Goal: Information Seeking & Learning: Find specific fact

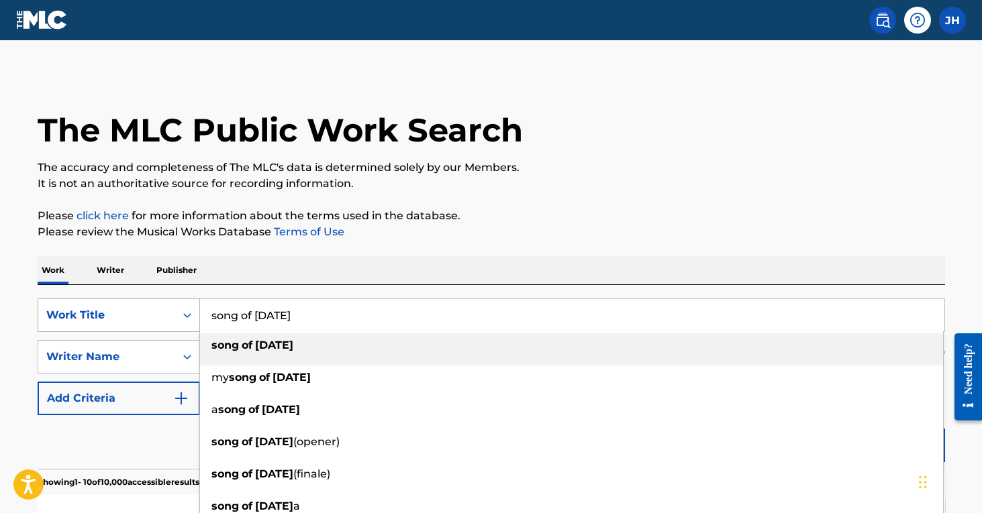
drag, startPoint x: 370, startPoint y: 316, endPoint x: 137, endPoint y: 300, distance: 234.1
click at [137, 300] on div "SearchWithCriteriaa2a193b1-6f6c-49f7-9652-d7013d480ce8 Work Title song of [DATE…" at bounding box center [491, 316] width 907 height 34
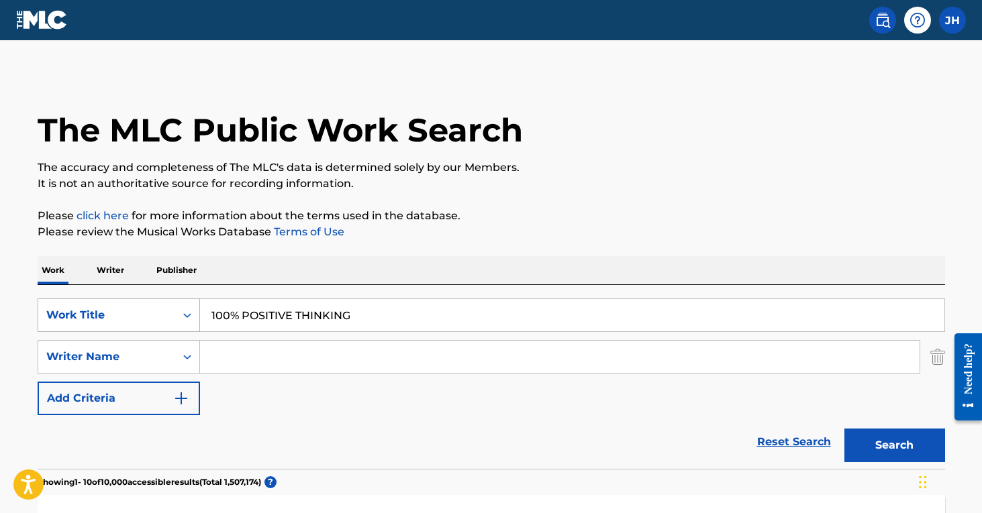
click at [894, 446] on button "Search" at bounding box center [894, 446] width 101 height 34
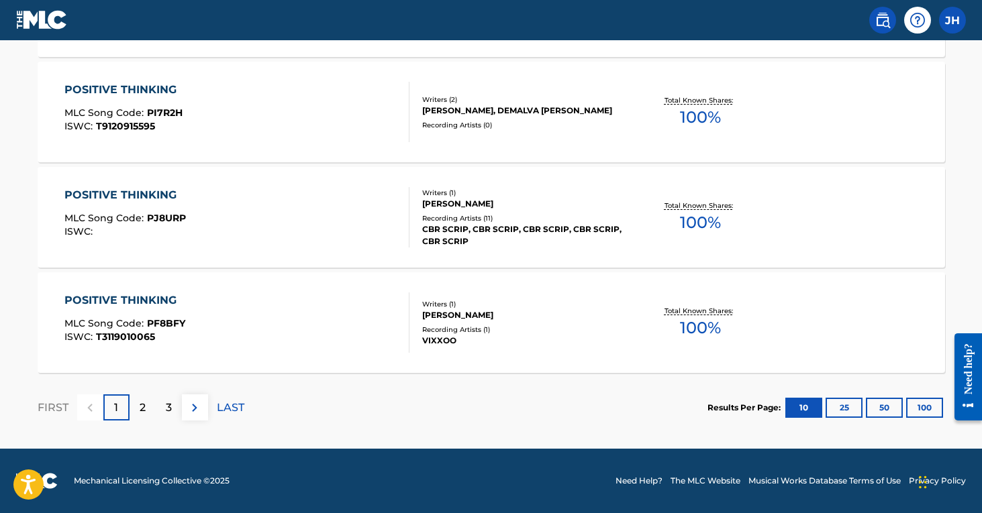
scroll to position [1171, 0]
click at [143, 413] on p "2" at bounding box center [143, 408] width 6 height 16
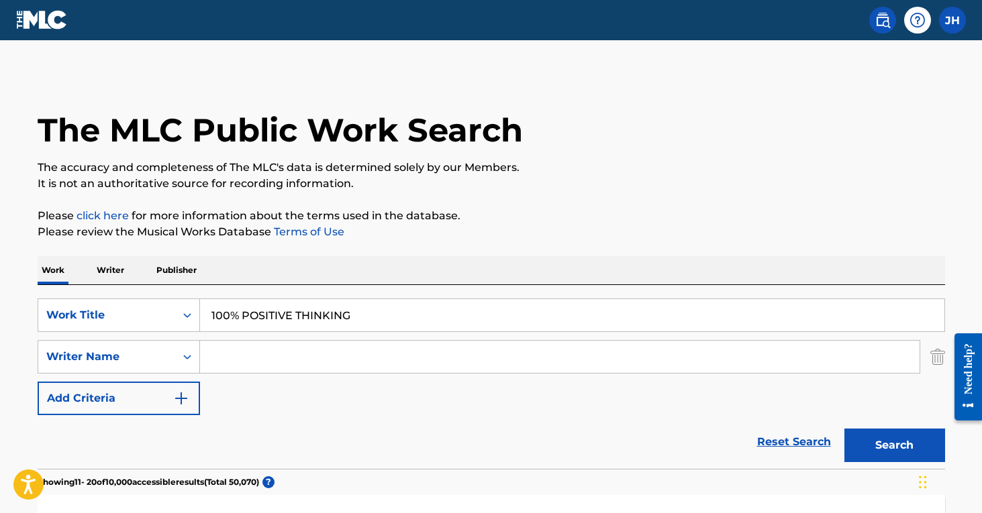
scroll to position [0, 0]
drag, startPoint x: 364, startPoint y: 319, endPoint x: 123, endPoint y: 305, distance: 241.3
click at [123, 305] on div "SearchWithCriteriaa2a193b1-6f6c-49f7-9652-d7013d480ce8 Work Title 100% POSITIVE…" at bounding box center [491, 316] width 907 height 34
type input "Activate positive thinking"
click at [894, 446] on button "Search" at bounding box center [894, 446] width 101 height 34
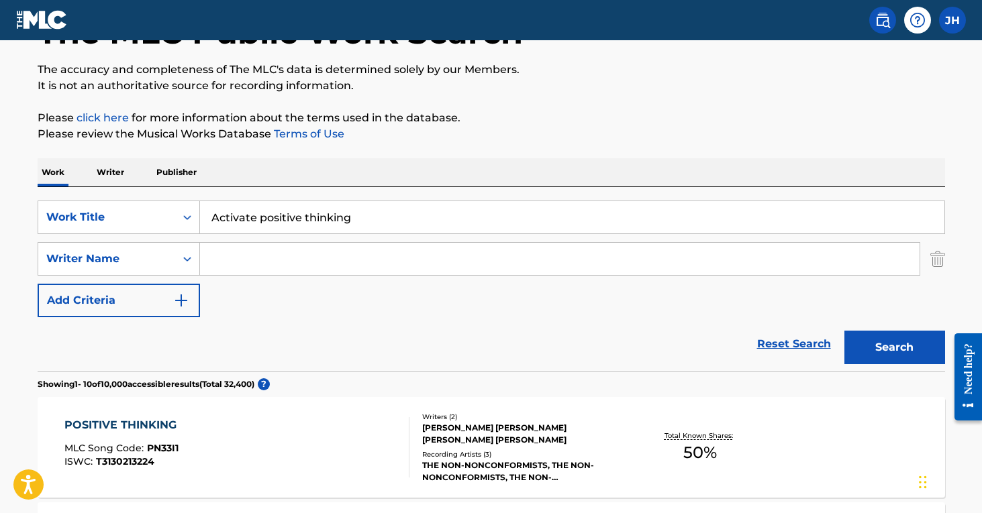
scroll to position [38, 0]
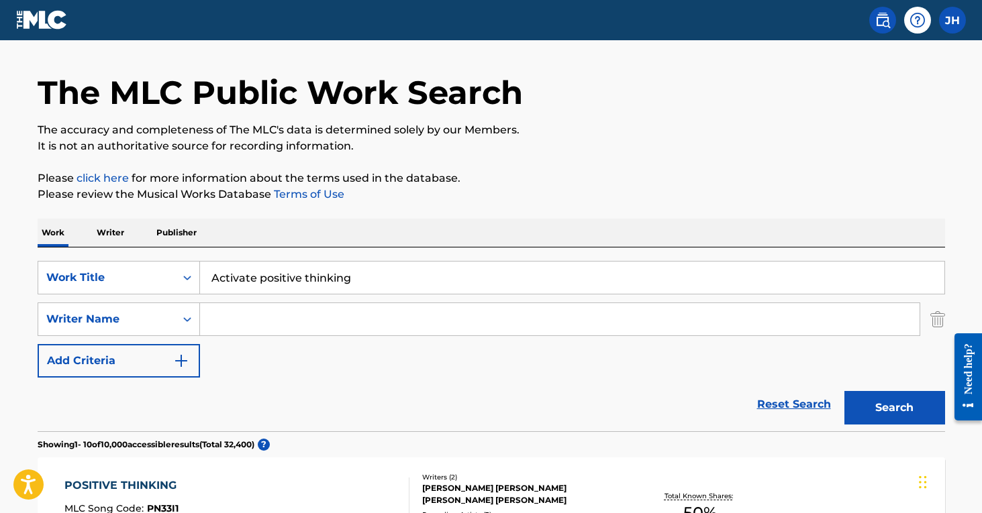
click at [248, 315] on input "Search Form" at bounding box center [559, 319] width 719 height 32
click at [894, 408] on button "Search" at bounding box center [894, 408] width 101 height 34
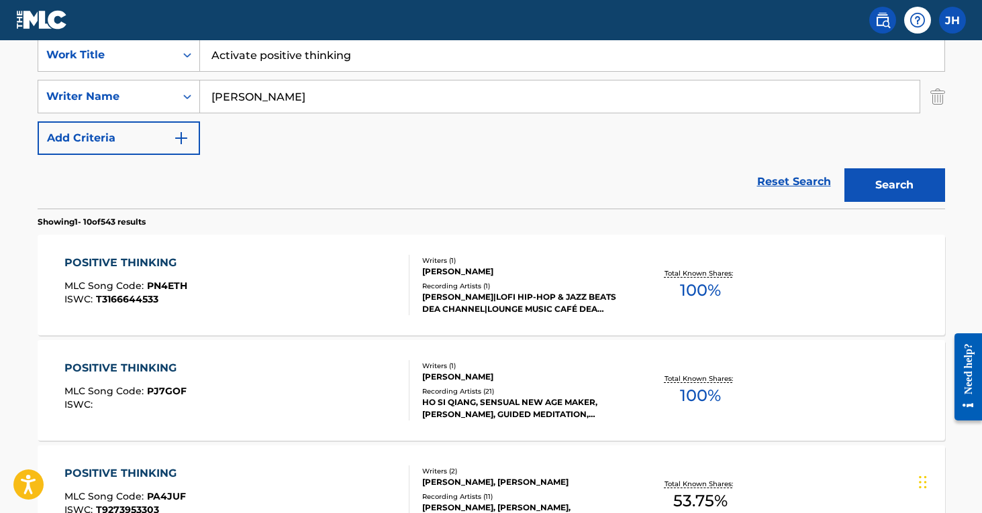
scroll to position [262, 0]
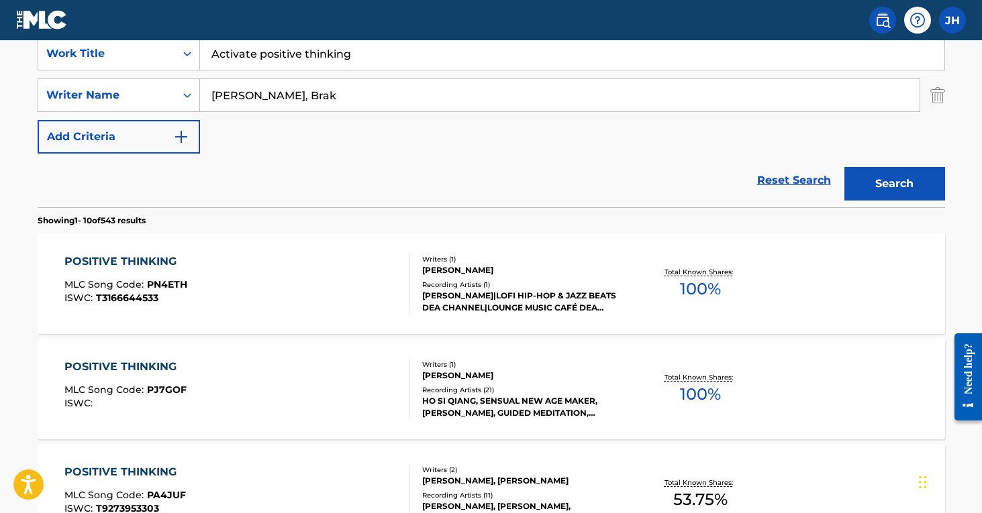
click at [894, 184] on button "Search" at bounding box center [894, 184] width 101 height 34
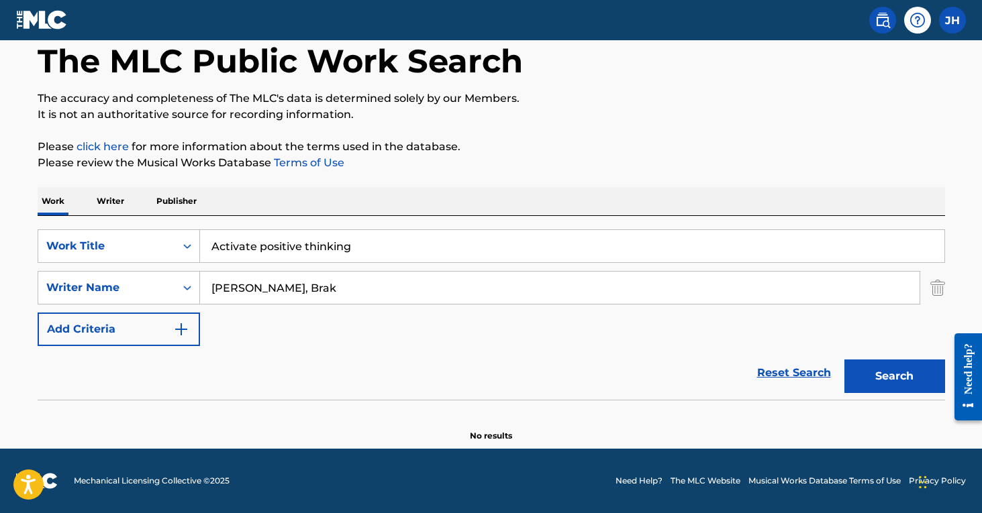
scroll to position [69, 0]
click at [894, 376] on button "Search" at bounding box center [894, 377] width 101 height 34
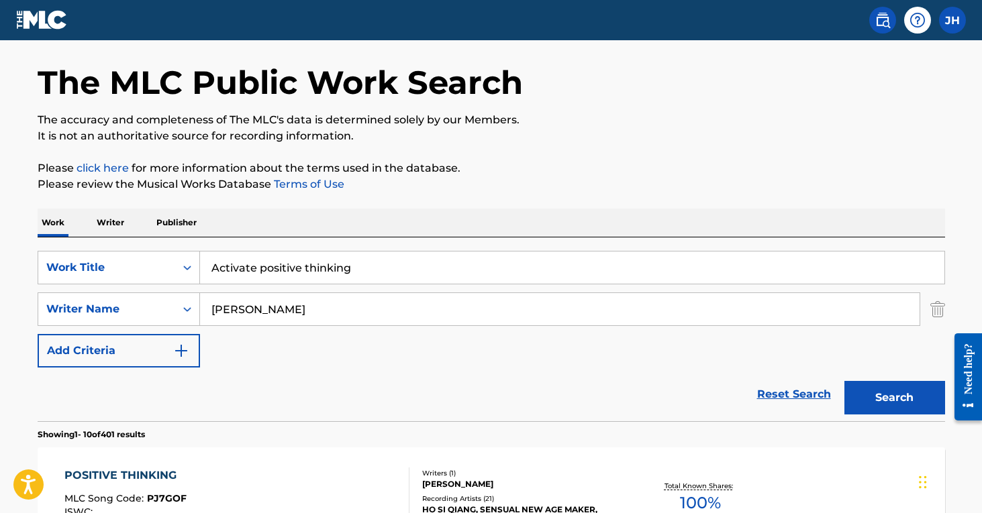
scroll to position [34, 0]
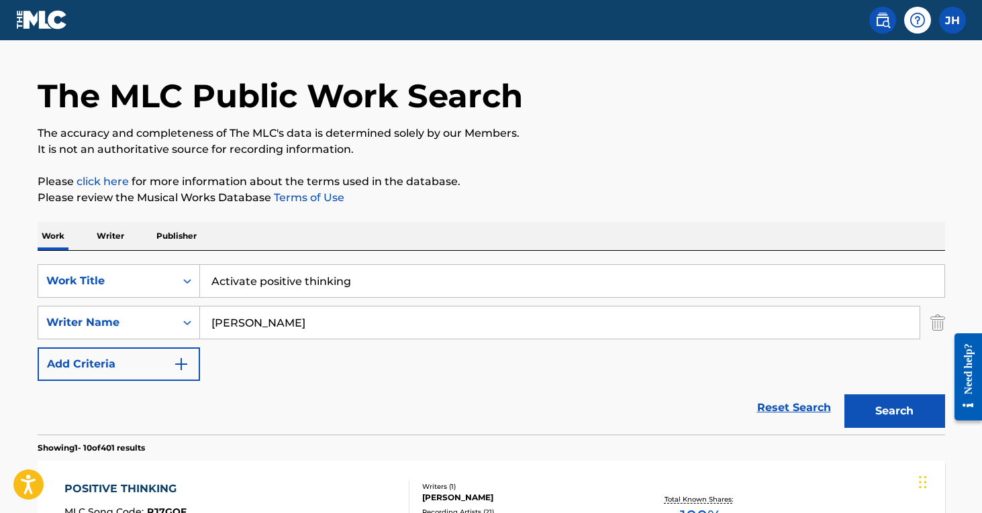
drag, startPoint x: 293, startPoint y: 323, endPoint x: 250, endPoint y: 319, distance: 43.1
click at [250, 319] on input "[PERSON_NAME]" at bounding box center [559, 323] width 719 height 32
type input "[PERSON_NAME]"
click at [894, 411] on button "Search" at bounding box center [894, 412] width 101 height 34
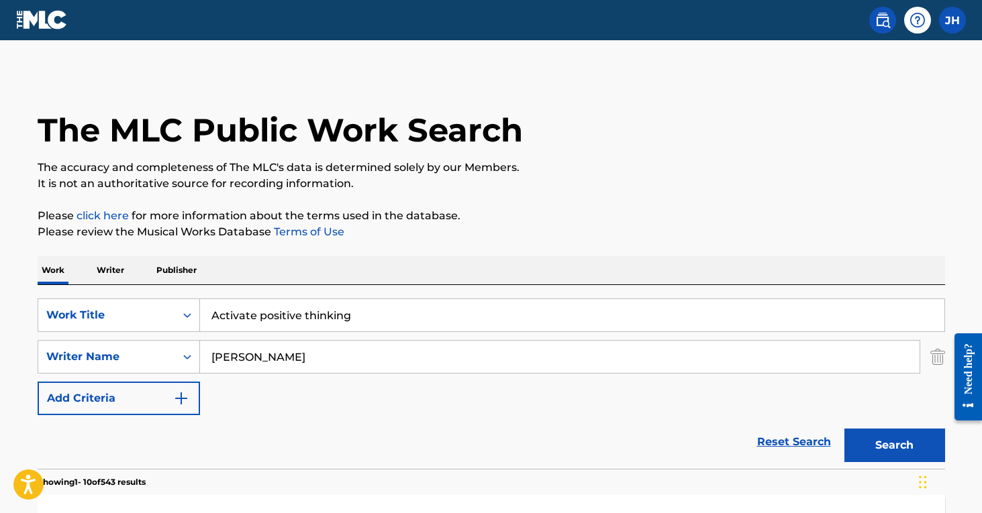
scroll to position [0, 0]
click at [280, 354] on input "[PERSON_NAME]" at bounding box center [559, 357] width 719 height 32
click at [933, 356] on img "Search Form" at bounding box center [937, 357] width 15 height 34
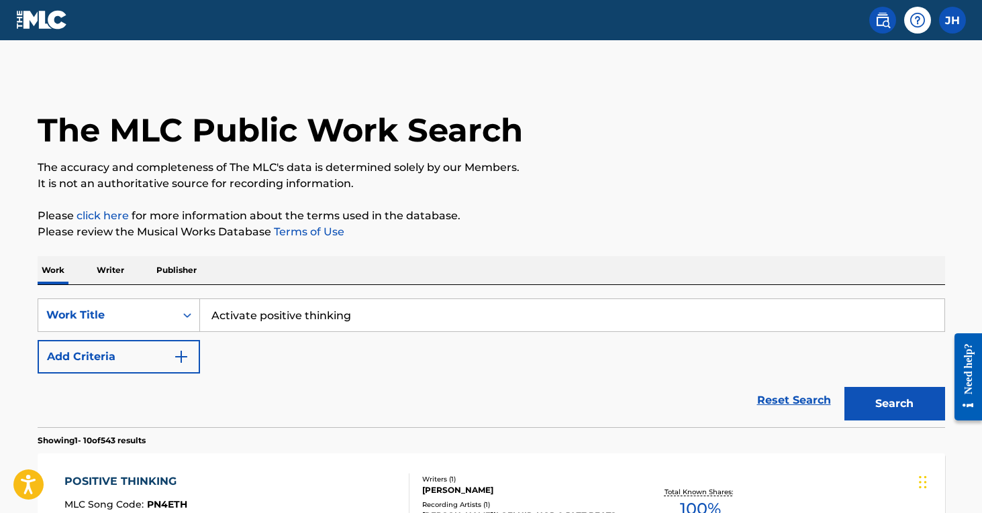
click at [876, 396] on button "Search" at bounding box center [894, 404] width 101 height 34
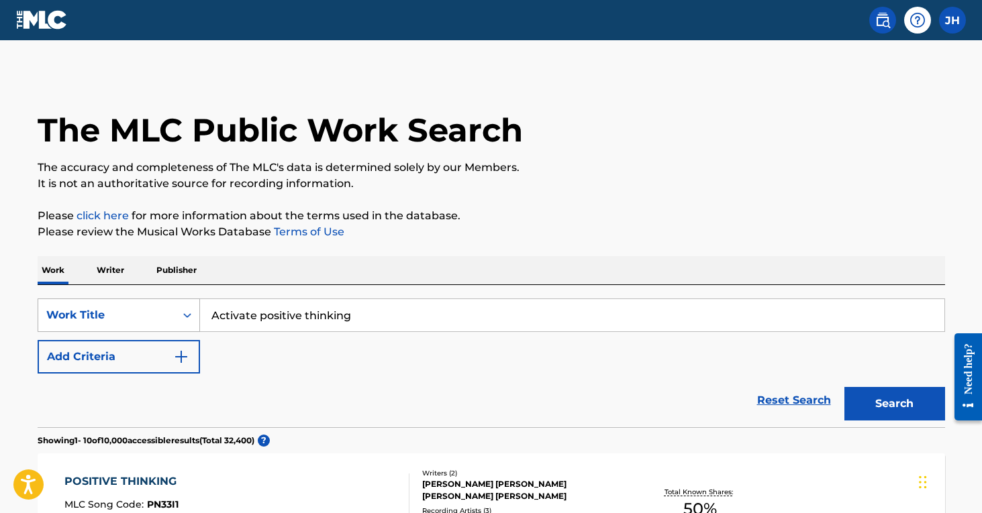
drag, startPoint x: 382, startPoint y: 316, endPoint x: 138, endPoint y: 300, distance: 244.1
click at [138, 300] on div "SearchWithCriteriaa2a193b1-6f6c-49f7-9652-d7013d480ce8 Work Title Activate posi…" at bounding box center [491, 316] width 907 height 34
drag, startPoint x: 574, startPoint y: 314, endPoint x: 214, endPoint y: 296, distance: 360.1
click at [214, 296] on div "SearchWithCriteriaa2a193b1-6f6c-49f7-9652-d7013d480ce8 Work Title indigo north …" at bounding box center [491, 356] width 907 height 142
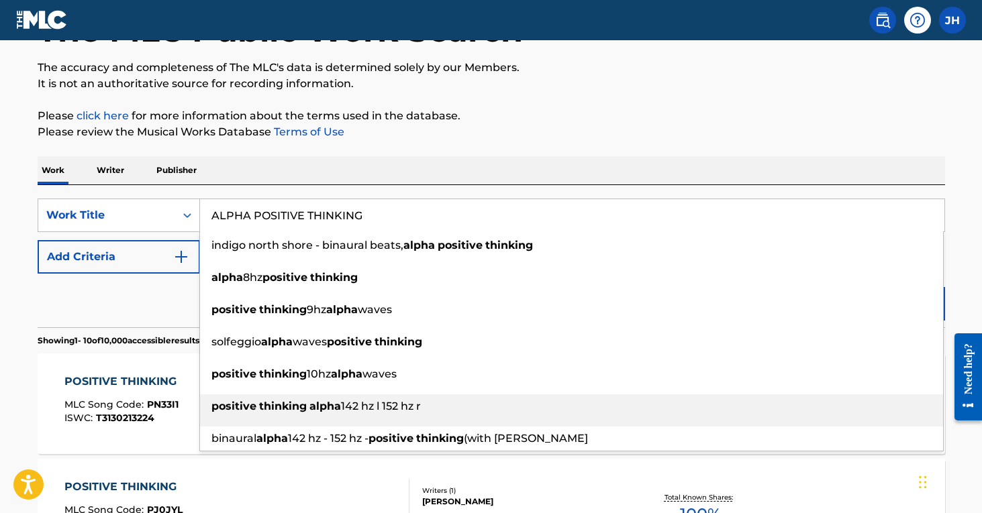
scroll to position [130, 0]
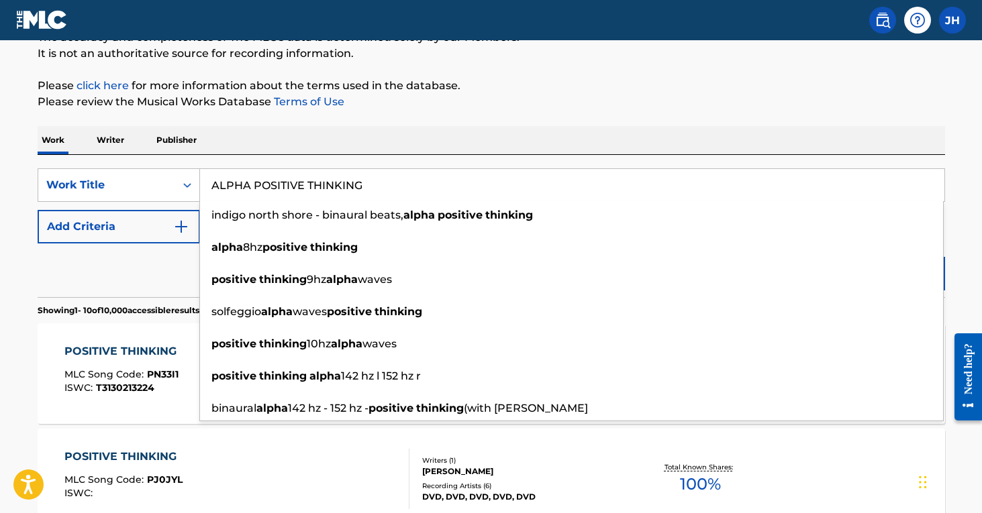
type input "ALPHA POSITIVE THINKING"
click at [250, 451] on div "POSITIVE THINKING MLC Song Code : PJ0JYL ISWC :" at bounding box center [236, 479] width 345 height 60
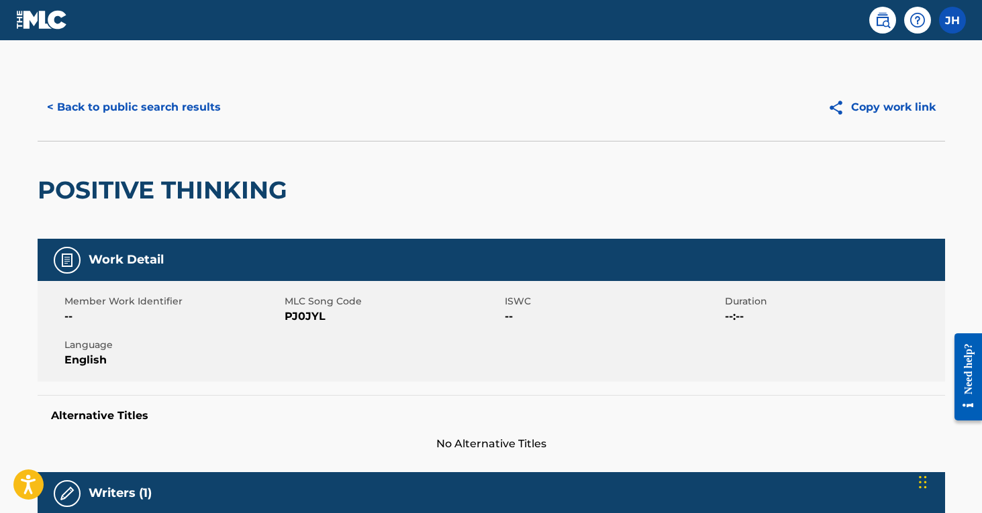
click at [211, 109] on button "< Back to public search results" at bounding box center [134, 108] width 193 height 34
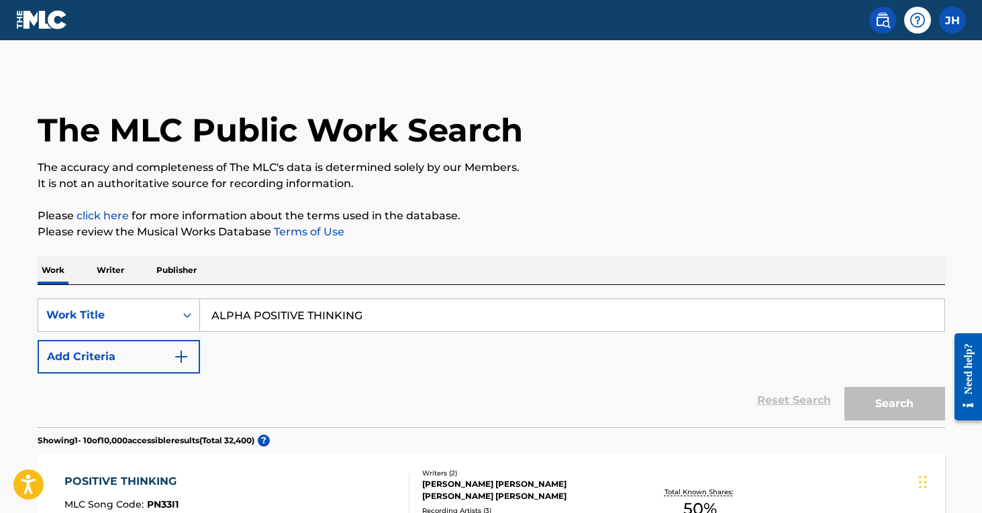
scroll to position [130, 0]
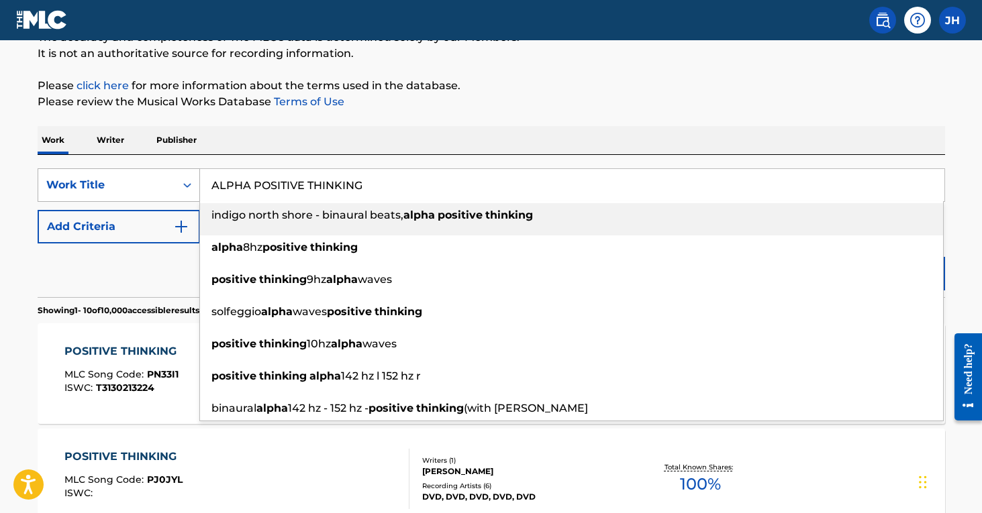
drag, startPoint x: 385, startPoint y: 183, endPoint x: 179, endPoint y: 185, distance: 206.0
click at [179, 185] on div "SearchWithCriteriaa2a193b1-6f6c-49f7-9652-d7013d480ce8 Work Title ALPHA POSITIV…" at bounding box center [491, 185] width 907 height 34
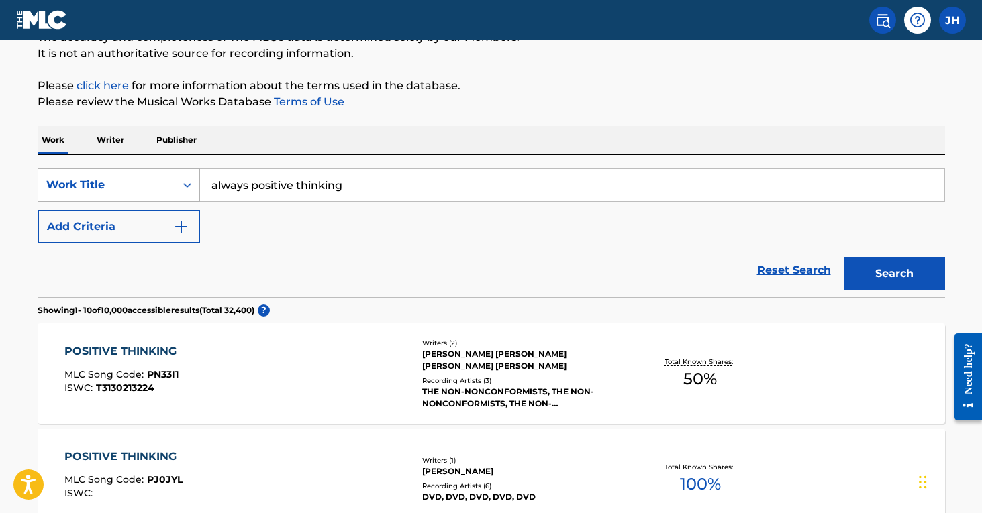
click at [894, 274] on button "Search" at bounding box center [894, 274] width 101 height 34
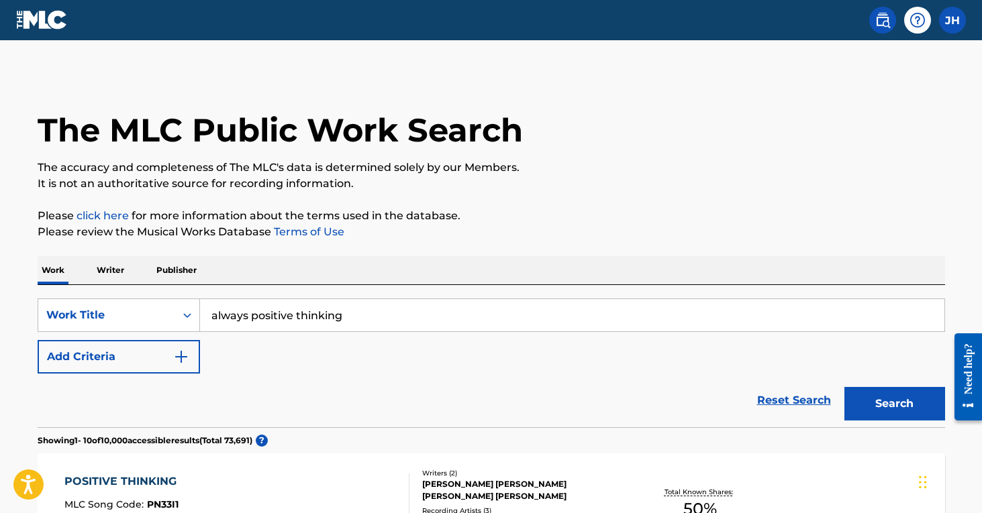
scroll to position [0, 0]
drag, startPoint x: 251, startPoint y: 313, endPoint x: 187, endPoint y: 316, distance: 64.5
drag, startPoint x: 538, startPoint y: 304, endPoint x: 133, endPoint y: 357, distance: 408.7
click at [133, 357] on div "SearchWithCriteriaa2a193b1-6f6c-49f7-9652-d7013d480ce8 Work Title positive affi…" at bounding box center [491, 336] width 907 height 75
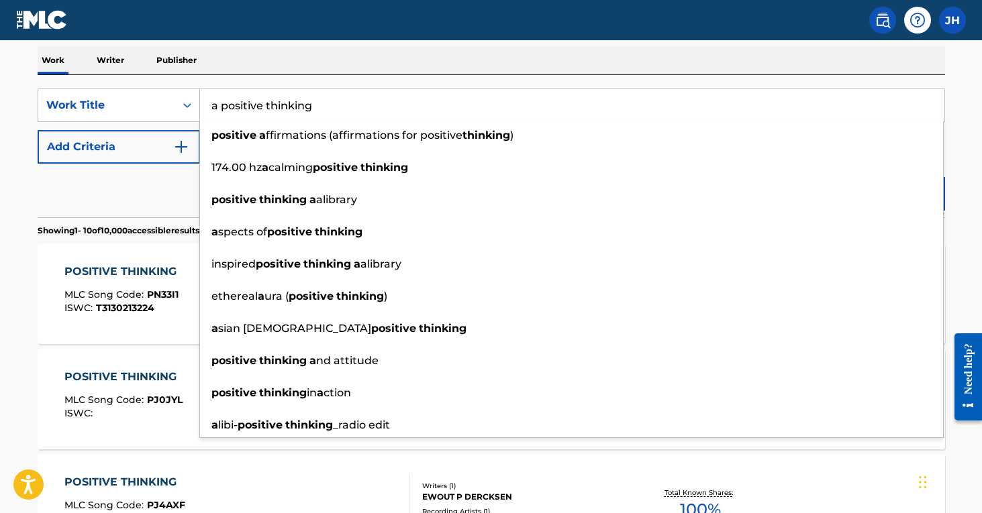
scroll to position [212, 0]
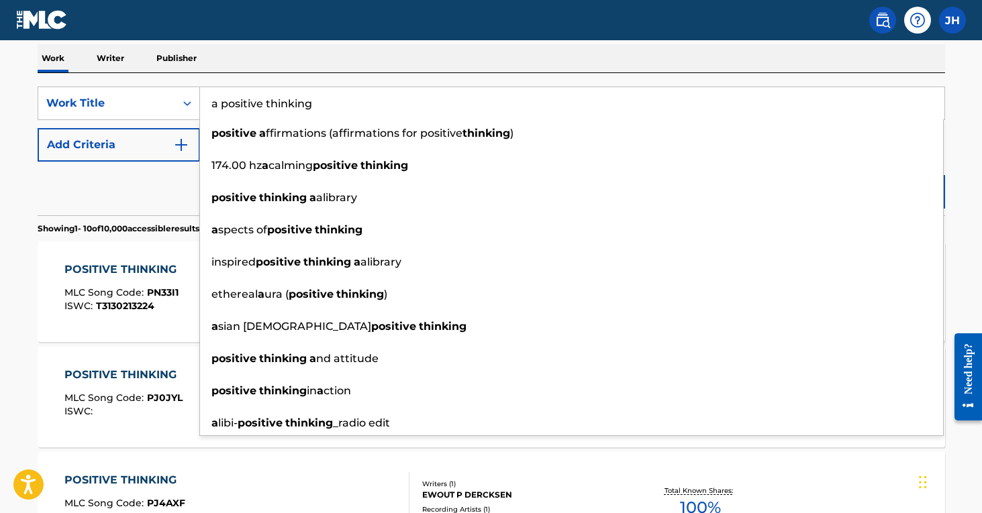
type input "a positive thinking"
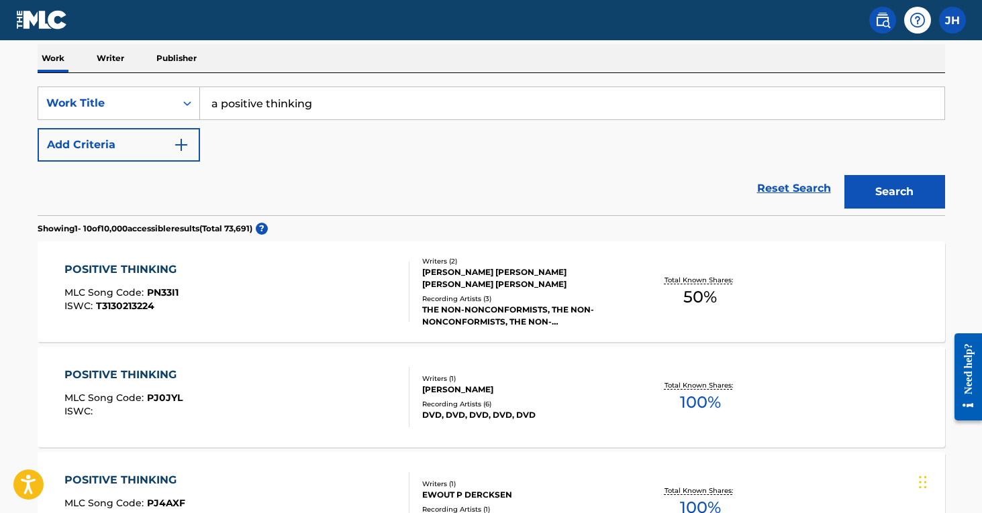
click at [244, 466] on div "POSITIVE THINKING MLC Song Code : PJ4AXF ISWC : T3039537338 Writers ( 1 ) EWOUT…" at bounding box center [491, 502] width 907 height 101
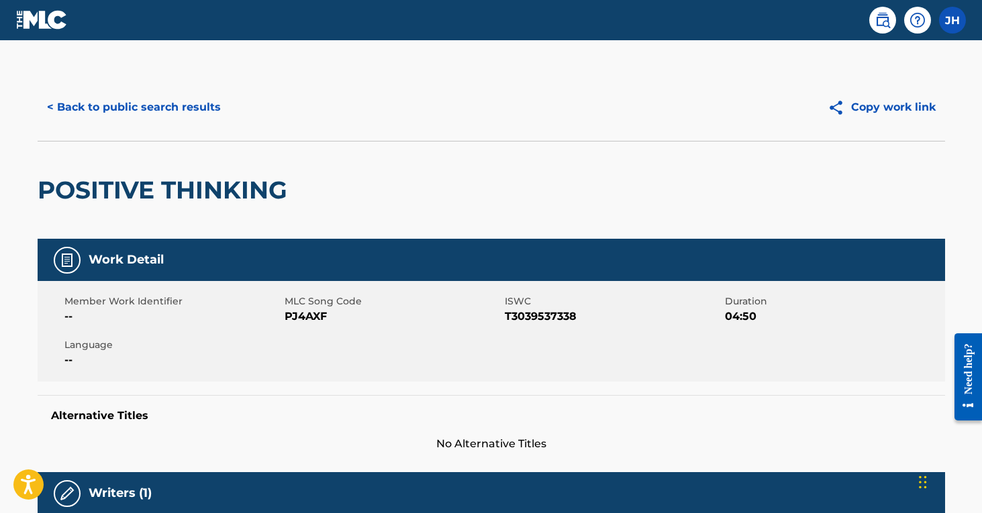
click at [207, 103] on button "< Back to public search results" at bounding box center [134, 108] width 193 height 34
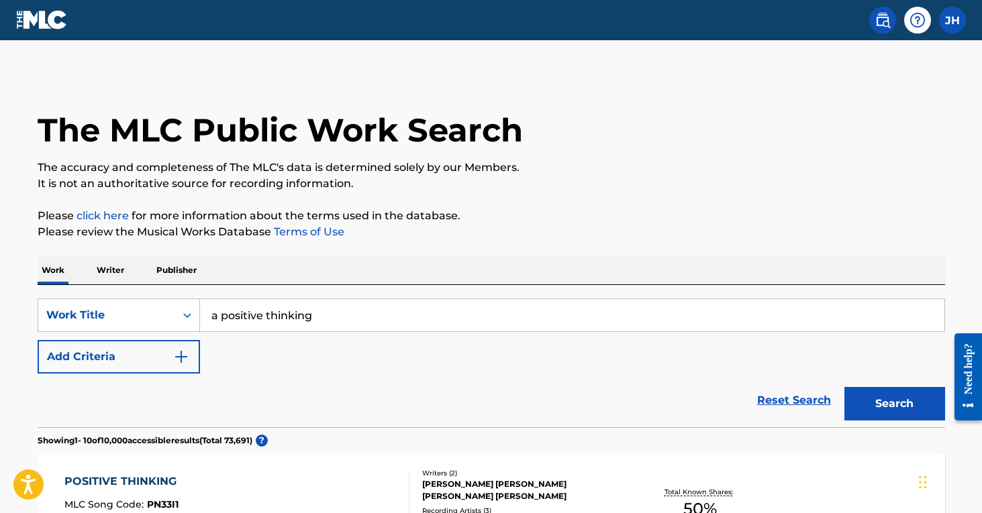
scroll to position [212, 0]
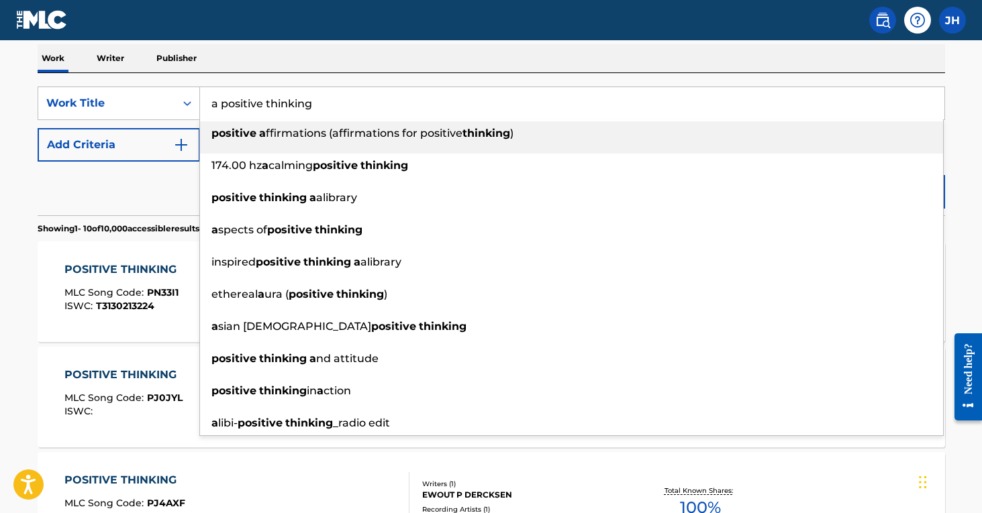
drag, startPoint x: 397, startPoint y: 104, endPoint x: 175, endPoint y: 77, distance: 223.0
click at [175, 77] on div "SearchWithCriteriaa2a193b1-6f6c-49f7-9652-d7013d480ce8 Work Title a positive th…" at bounding box center [491, 144] width 907 height 142
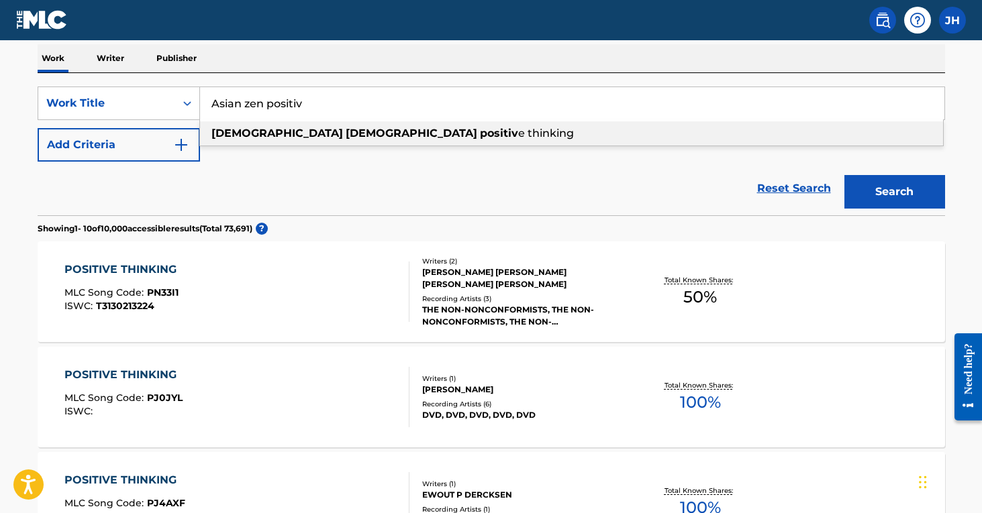
click at [480, 132] on strong "positiv" at bounding box center [499, 133] width 38 height 13
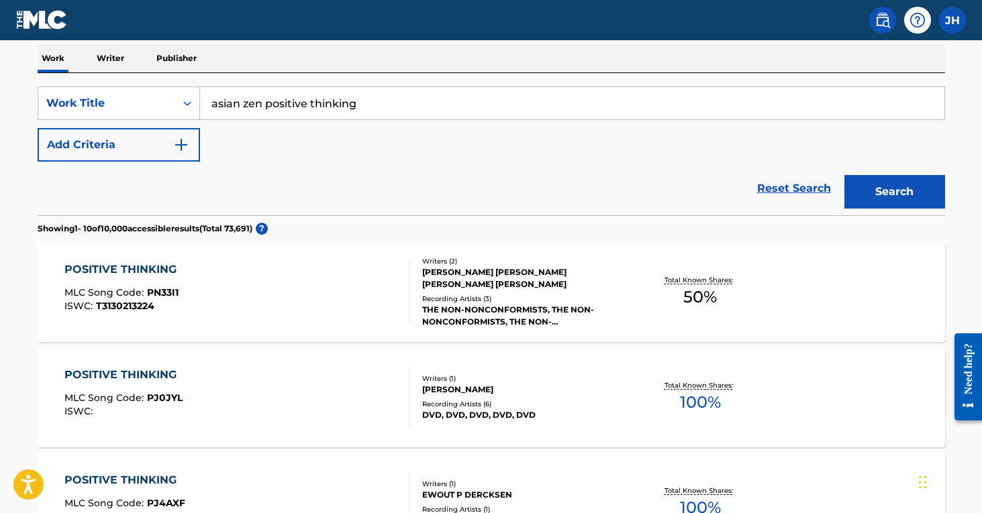
click at [894, 192] on button "Search" at bounding box center [894, 192] width 101 height 34
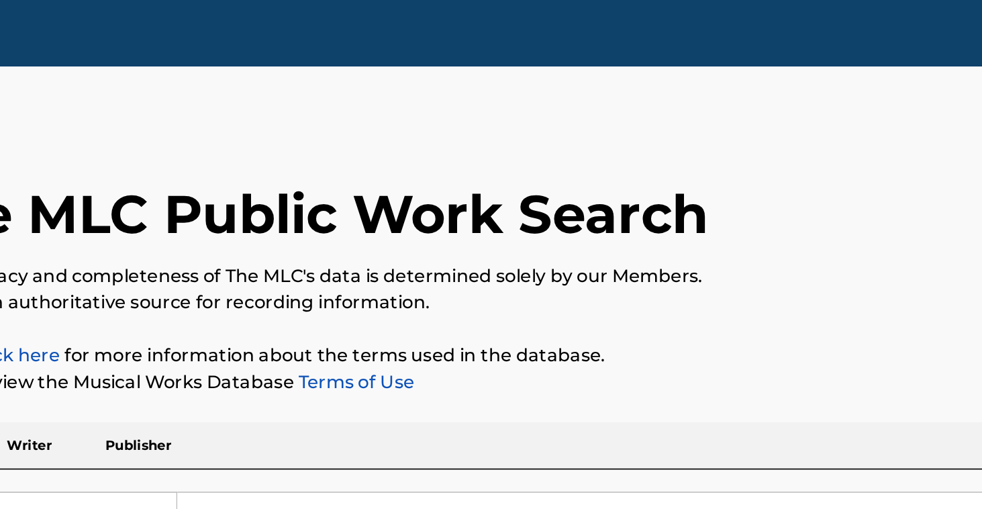
scroll to position [0, 0]
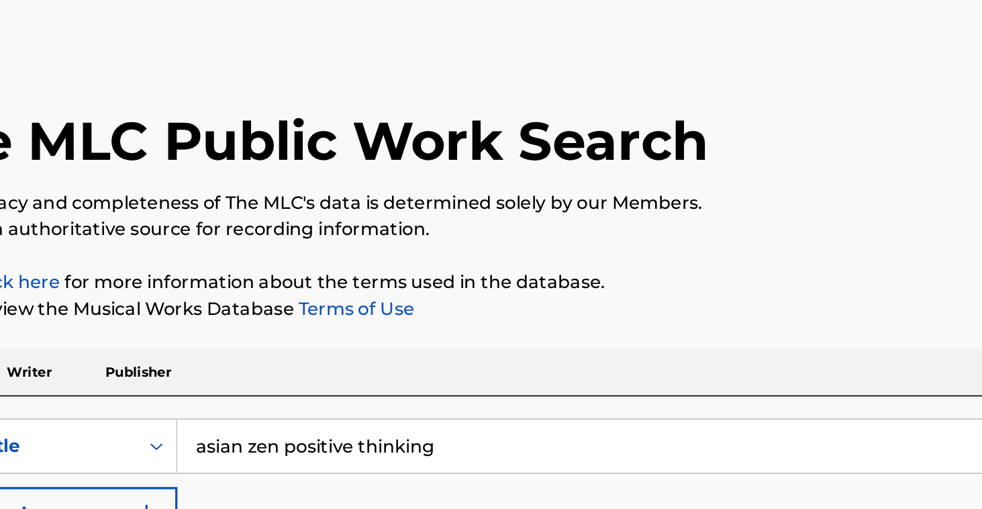
drag, startPoint x: 282, startPoint y: 269, endPoint x: 71, endPoint y: 289, distance: 212.3
click at [72, 299] on div "SearchWithCriteriaa2a193b1-6f6c-49f7-9652-d7013d480ce8 Work Title asian zen pos…" at bounding box center [491, 336] width 907 height 75
drag, startPoint x: 276, startPoint y: 271, endPoint x: 78, endPoint y: 271, distance: 198.6
click at [78, 299] on div "SearchWithCriteriaa2a193b1-6f6c-49f7-9652-d7013d480ce8 Work Title asian zen pos…" at bounding box center [491, 316] width 907 height 34
type input "Blissful ocean shorline"
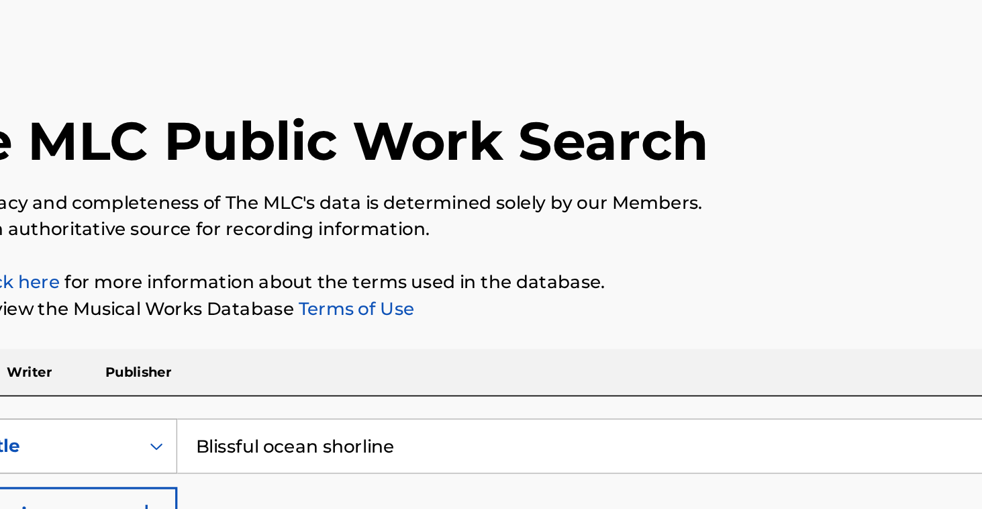
click at [844, 387] on button "Search" at bounding box center [894, 404] width 101 height 34
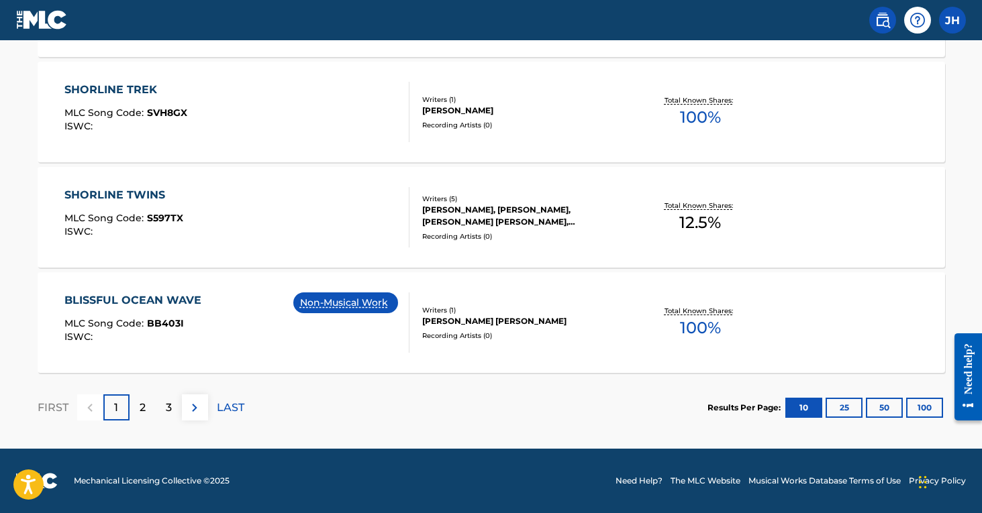
scroll to position [1129, 0]
click at [150, 409] on div "2" at bounding box center [142, 408] width 26 height 26
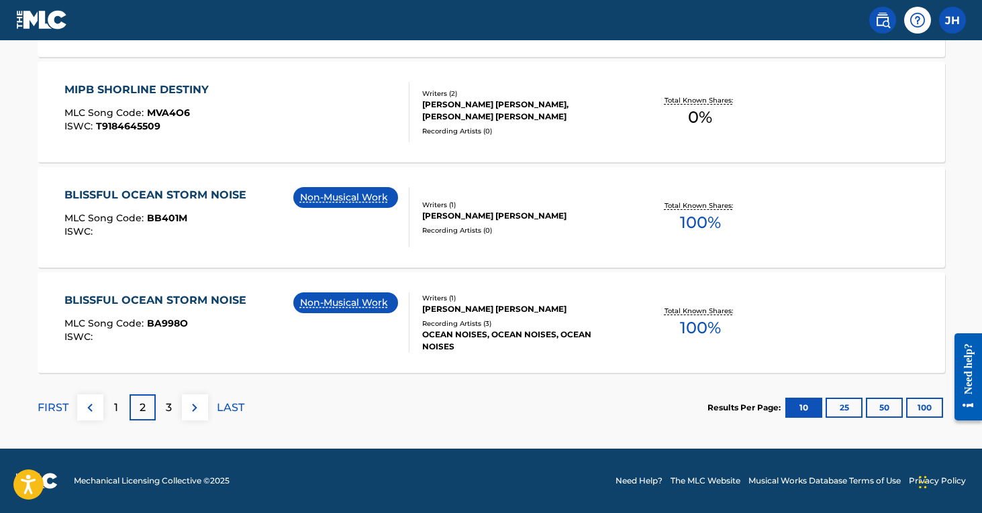
click at [169, 417] on div "3" at bounding box center [169, 408] width 26 height 26
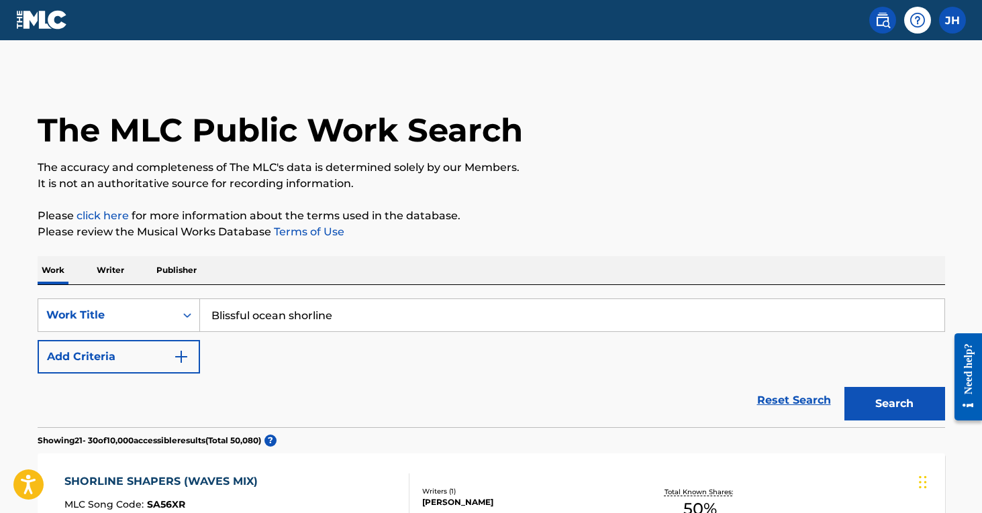
scroll to position [0, 0]
click at [181, 359] on img "Search Form" at bounding box center [181, 357] width 16 height 16
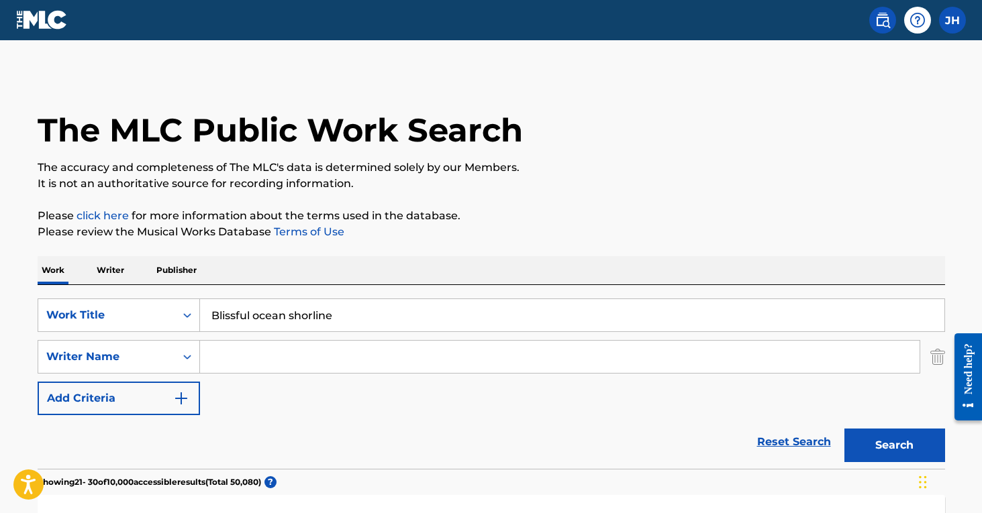
click at [238, 358] on input "Search Form" at bounding box center [559, 357] width 719 height 32
click at [894, 446] on button "Search" at bounding box center [894, 446] width 101 height 34
click at [321, 356] on input "[PERSON_NAME]" at bounding box center [559, 357] width 719 height 32
type input "[PERSON_NAME]"
click at [894, 446] on button "Search" at bounding box center [894, 446] width 101 height 34
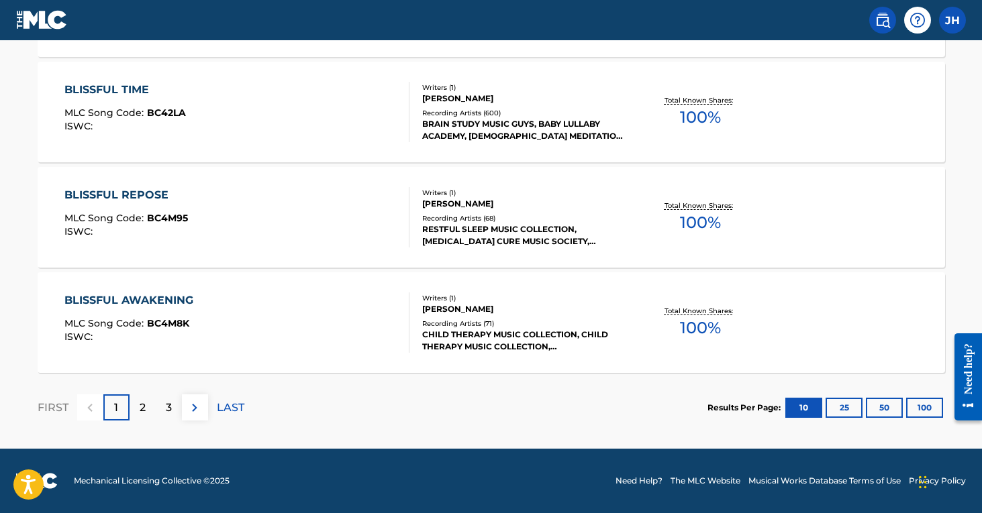
scroll to position [1171, 0]
click at [138, 413] on div "2" at bounding box center [142, 408] width 26 height 26
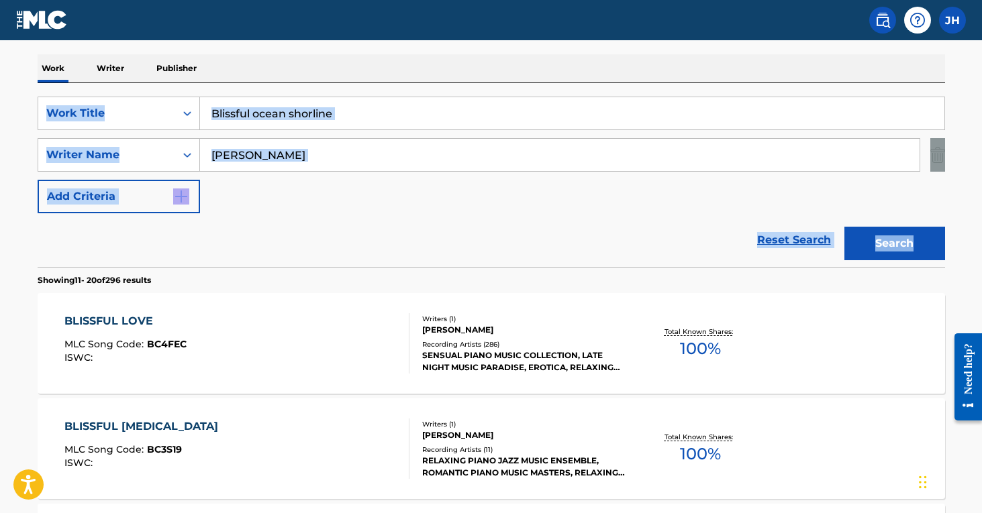
scroll to position [60, 0]
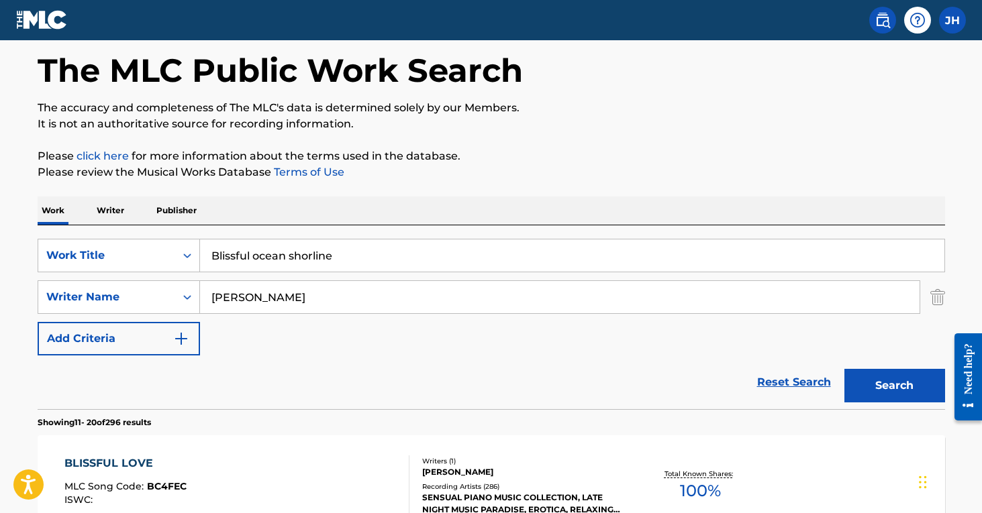
drag, startPoint x: 384, startPoint y: 263, endPoint x: 174, endPoint y: 236, distance: 211.8
click at [174, 236] on div "SearchWithCriteriaa2a193b1-6f6c-49f7-9652-d7013d480ce8 Work Title Blissful ocea…" at bounding box center [491, 317] width 907 height 184
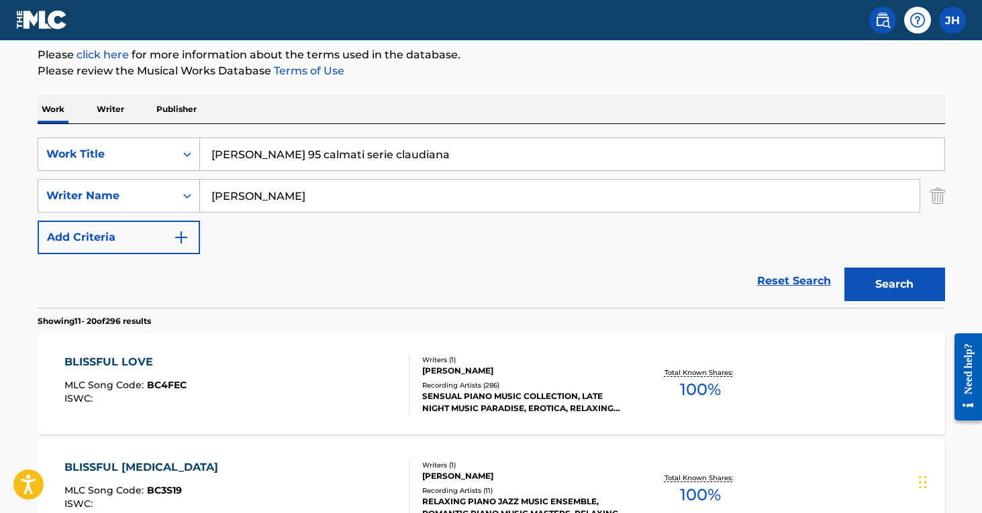
scroll to position [162, 0]
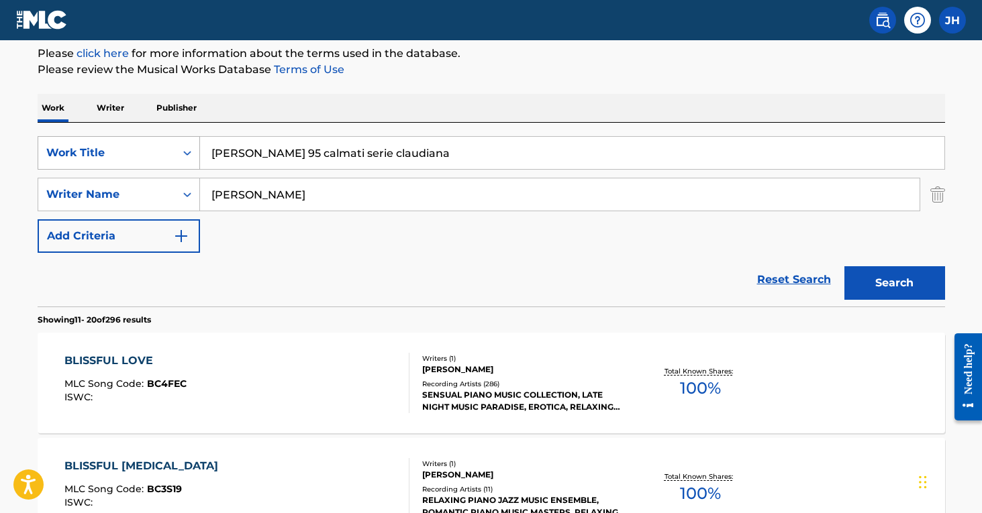
drag, startPoint x: 431, startPoint y: 148, endPoint x: 197, endPoint y: 154, distance: 233.6
click at [197, 154] on div "SearchWithCriteriaa2a193b1-6f6c-49f7-9652-d7013d480ce8 Work Title [PERSON_NAME]…" at bounding box center [491, 153] width 907 height 34
drag, startPoint x: 396, startPoint y: 153, endPoint x: 136, endPoint y: 154, distance: 259.7
click at [136, 154] on div "SearchWithCriteriaa2a193b1-6f6c-49f7-9652-d7013d480ce8 Work Title calmative nig…" at bounding box center [491, 153] width 907 height 34
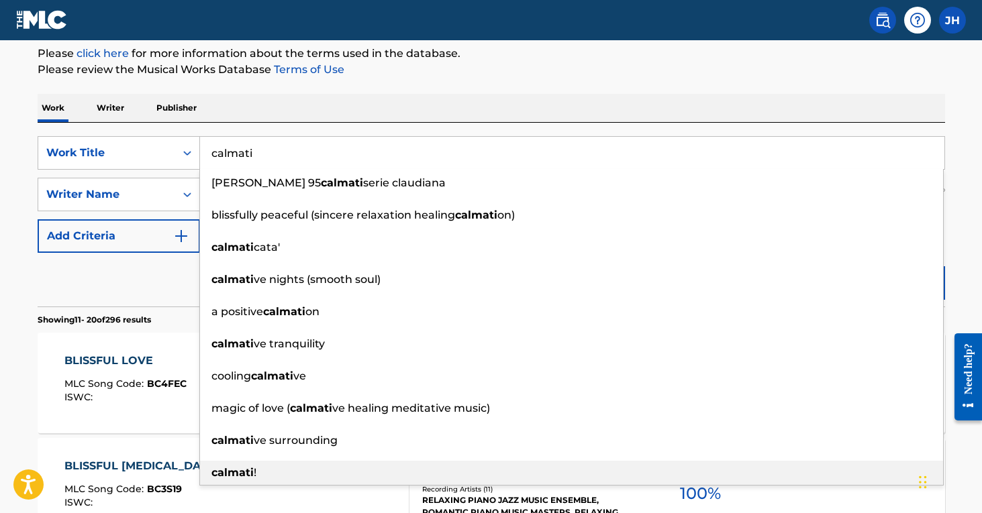
click at [238, 468] on strong "calmati" at bounding box center [232, 472] width 42 height 13
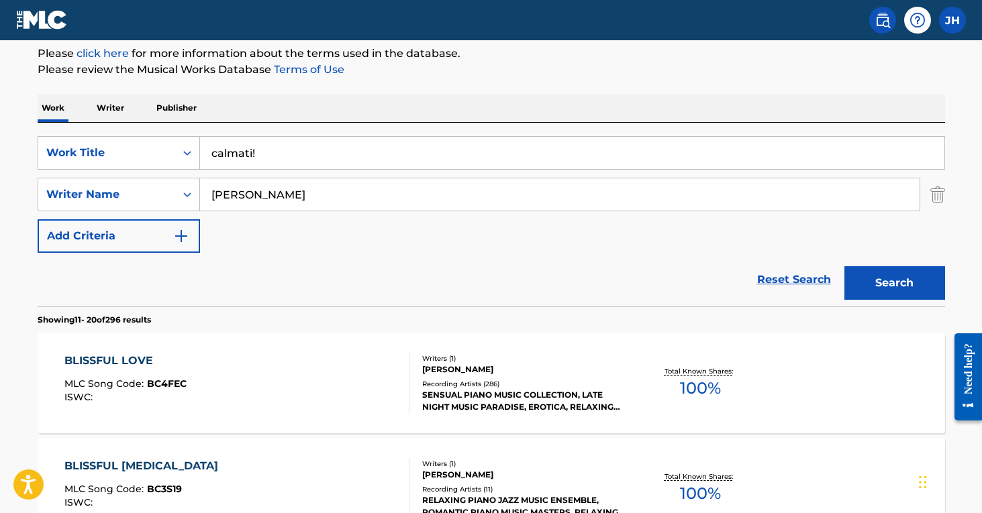
click at [894, 283] on button "Search" at bounding box center [894, 283] width 101 height 34
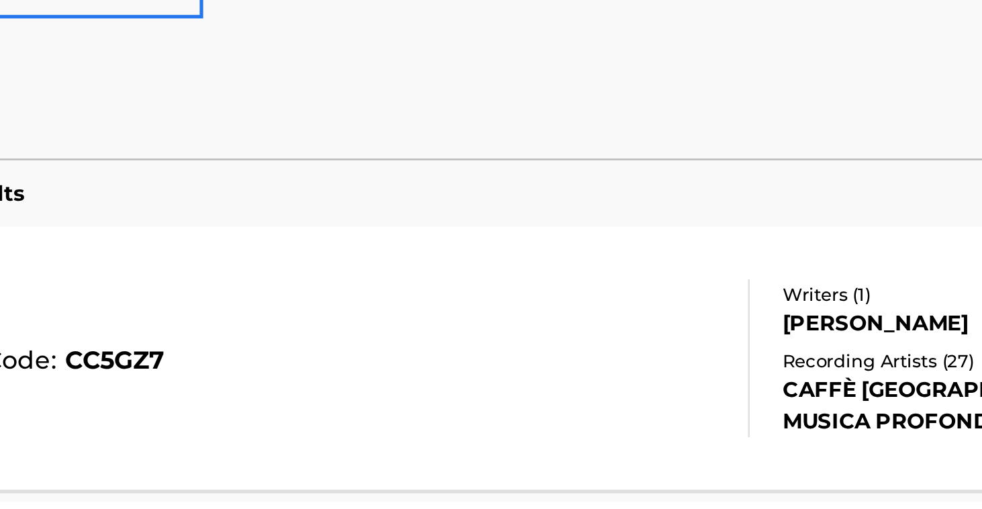
scroll to position [96, 0]
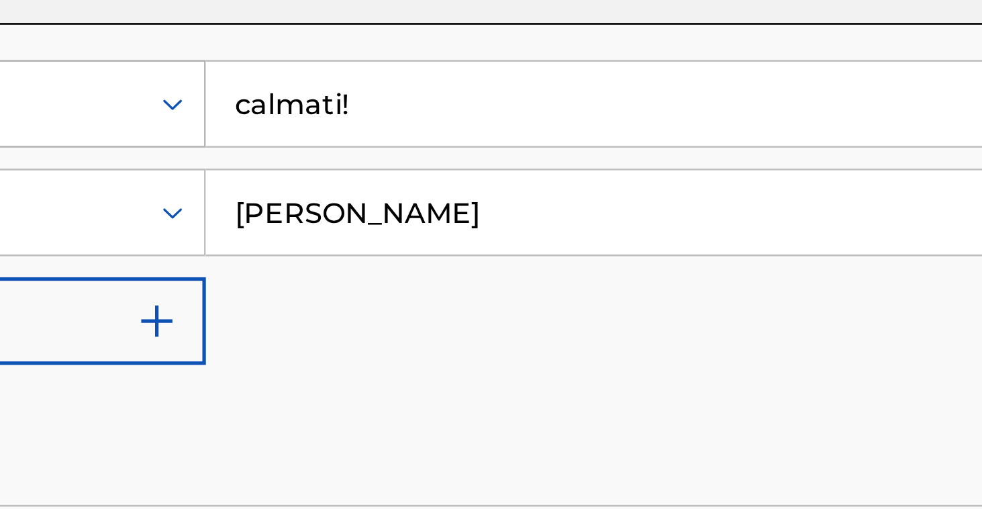
drag, startPoint x: 156, startPoint y: 36, endPoint x: 77, endPoint y: 40, distance: 78.6
click at [77, 203] on div "SearchWithCriteriaa2a193b1-6f6c-49f7-9652-d7013d480ce8 Work Title calmati!" at bounding box center [491, 220] width 907 height 34
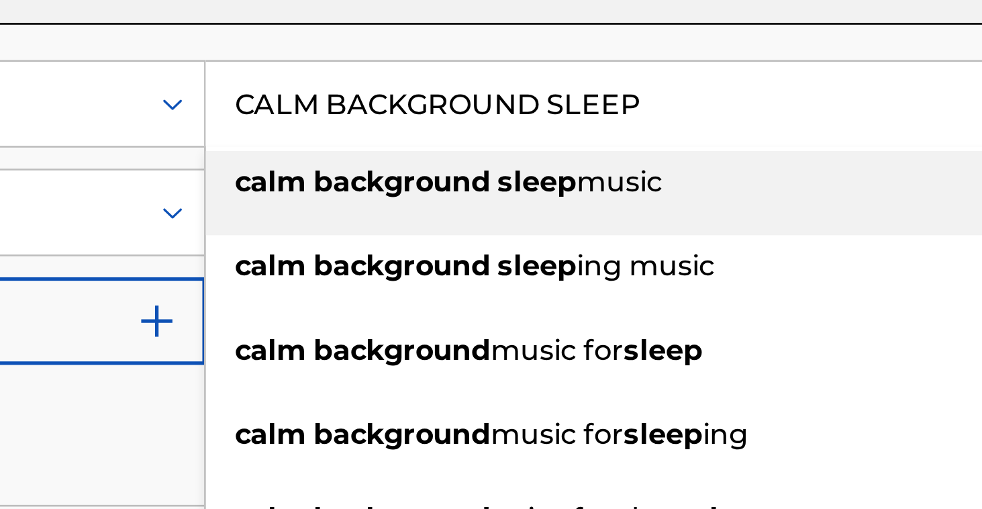
click at [242, 243] on strong "background" at bounding box center [276, 249] width 68 height 13
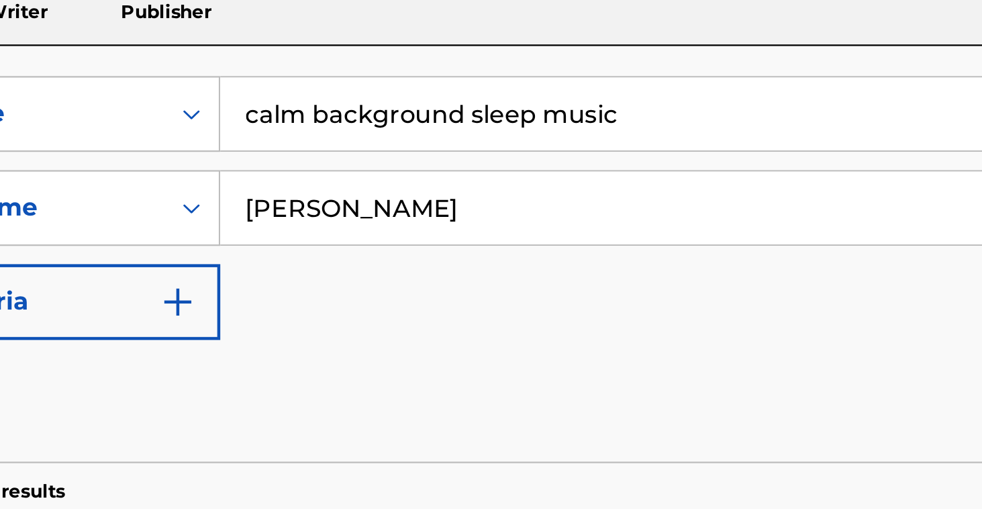
click at [844, 333] on button "Search" at bounding box center [894, 350] width 101 height 34
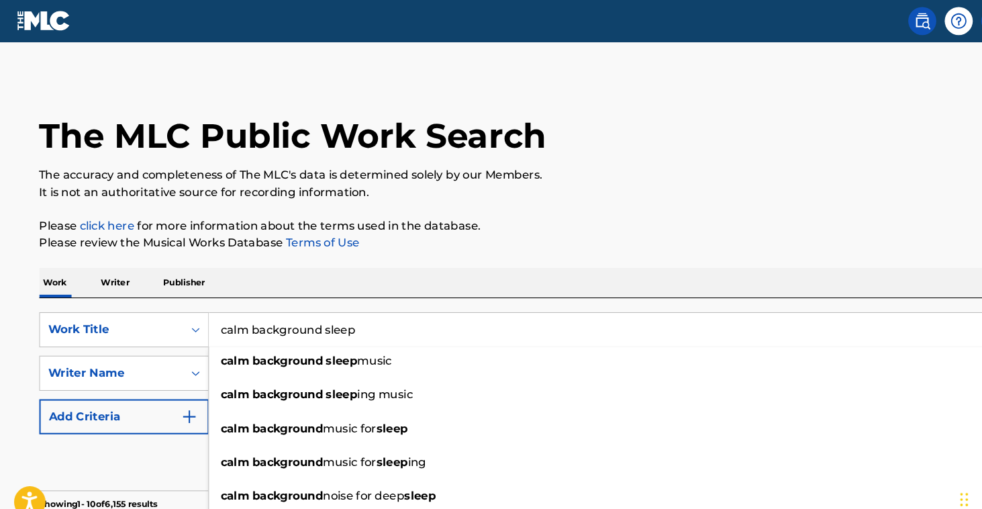
scroll to position [0, 0]
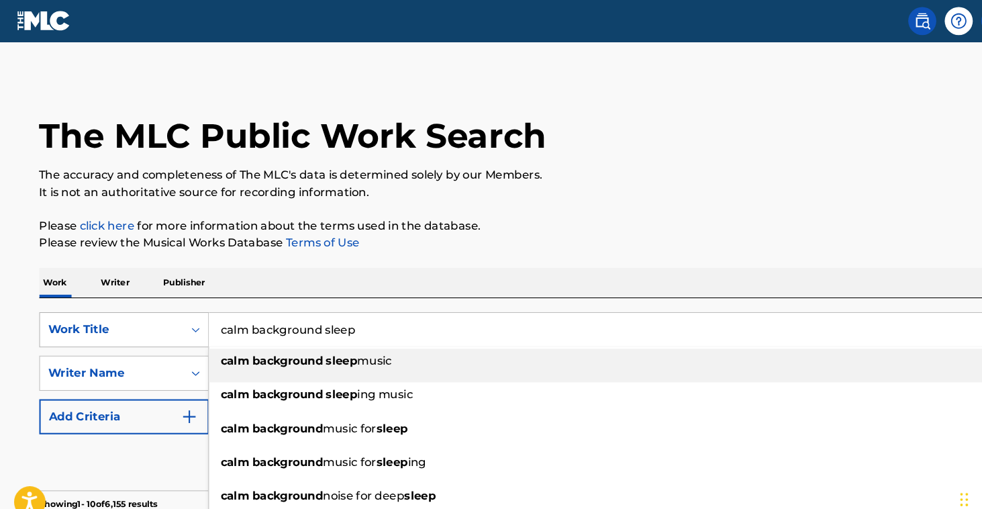
drag, startPoint x: 366, startPoint y: 321, endPoint x: 194, endPoint y: 327, distance: 172.5
click at [194, 327] on div "SearchWithCriteriaa2a193b1-6f6c-49f7-9652-d7013d480ce8 Work Title calm backgrou…" at bounding box center [491, 316] width 907 height 34
drag, startPoint x: 358, startPoint y: 317, endPoint x: 181, endPoint y: 313, distance: 176.5
click at [181, 313] on div "SearchWithCriteriaa2a193b1-6f6c-49f7-9652-d7013d480ce8 Work Title calm backgrou…" at bounding box center [491, 316] width 907 height 34
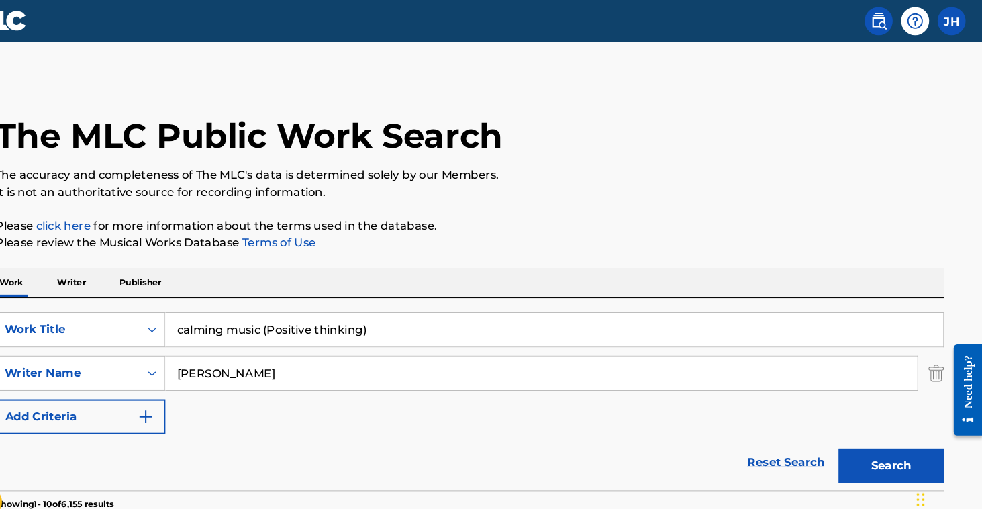
click at [930, 357] on img "Search Form" at bounding box center [937, 357] width 15 height 34
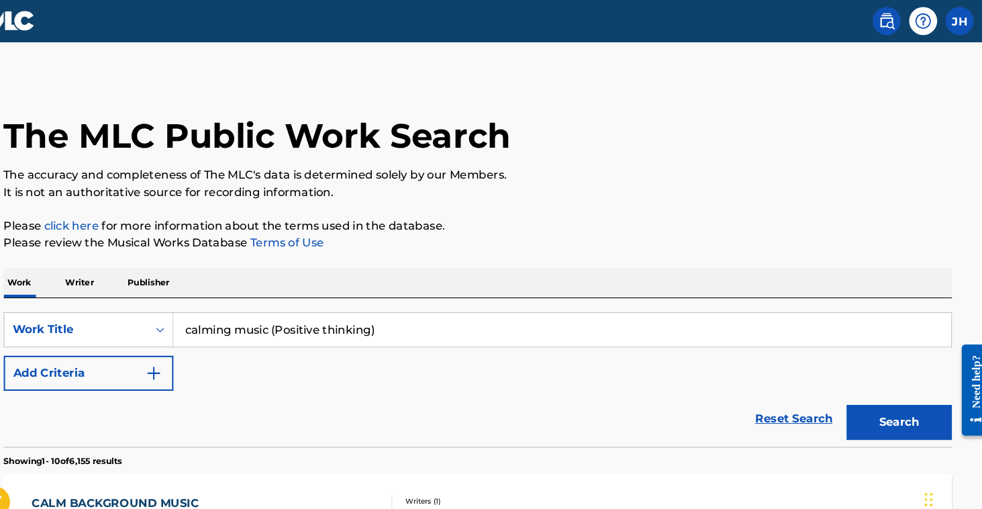
click at [871, 410] on button "Search" at bounding box center [894, 404] width 101 height 34
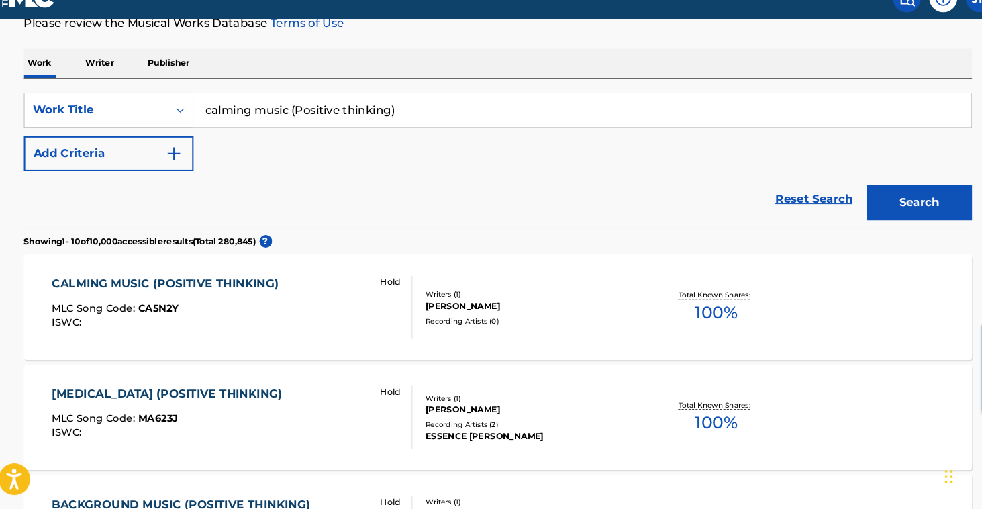
scroll to position [132, 0]
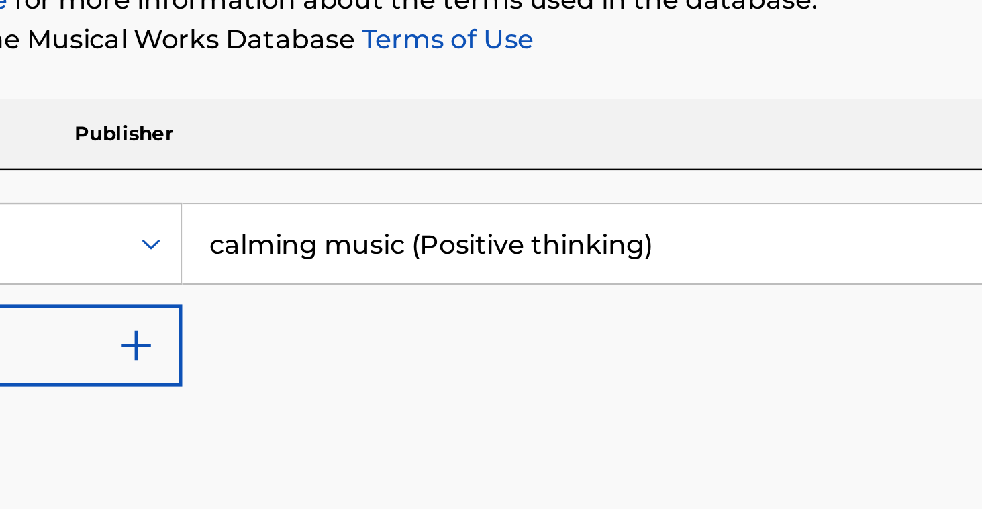
drag, startPoint x: 166, startPoint y: 101, endPoint x: 89, endPoint y: 103, distance: 77.2
click at [200, 167] on input "calming music (Positive thinking)" at bounding box center [572, 183] width 744 height 32
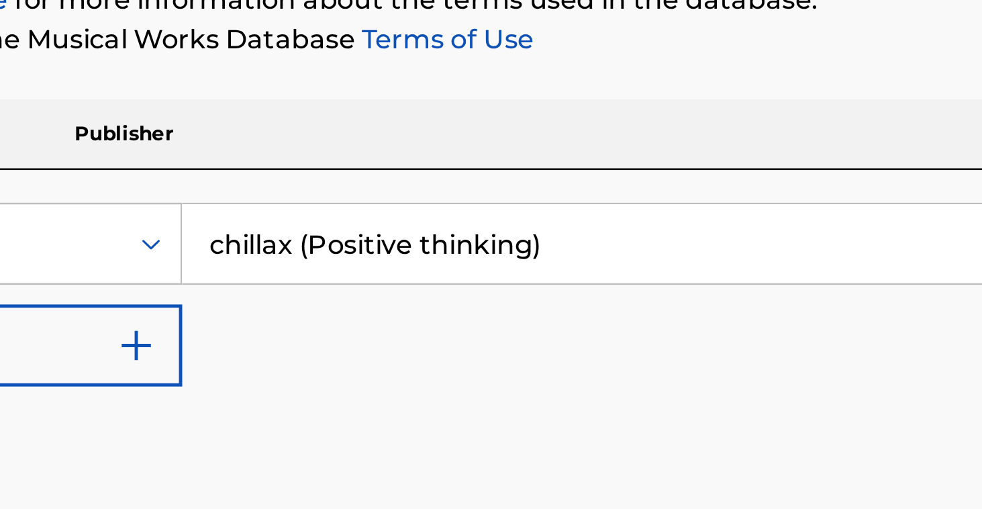
type input "chillax (Positive thinking)"
click at [844, 255] on button "Search" at bounding box center [894, 272] width 101 height 34
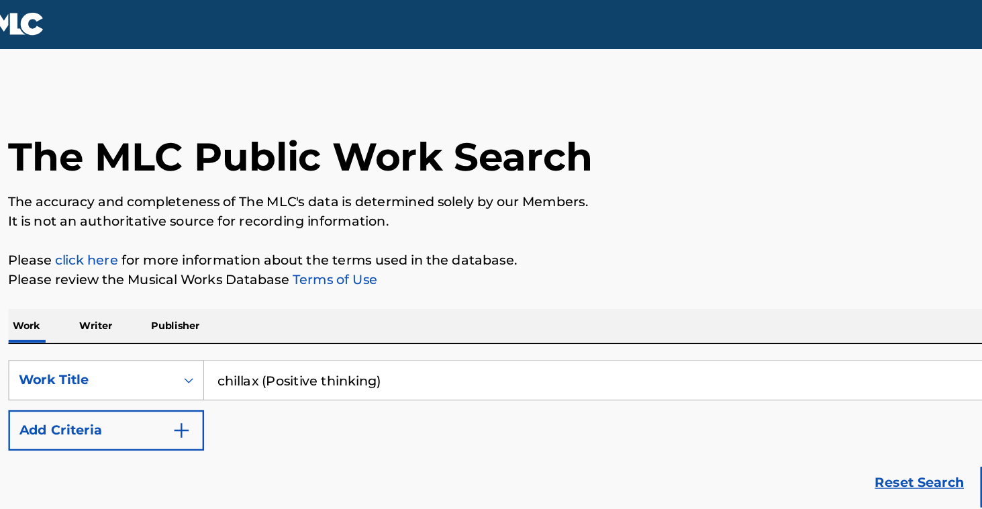
scroll to position [0, 0]
click at [125, 354] on button "Add Criteria" at bounding box center [119, 357] width 162 height 34
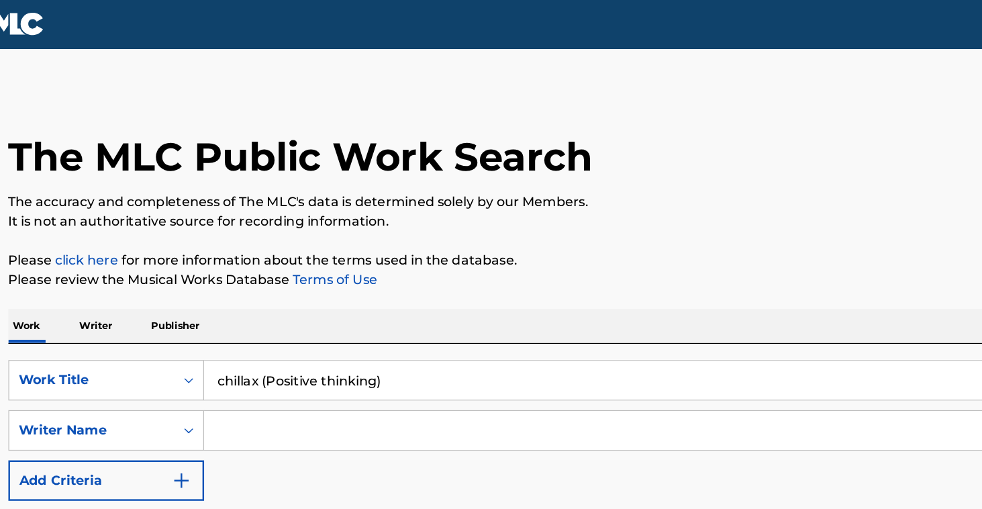
click at [249, 351] on input "Search Form" at bounding box center [559, 357] width 719 height 32
type input "neuromancer"
click at [863, 446] on button "Search" at bounding box center [894, 446] width 101 height 34
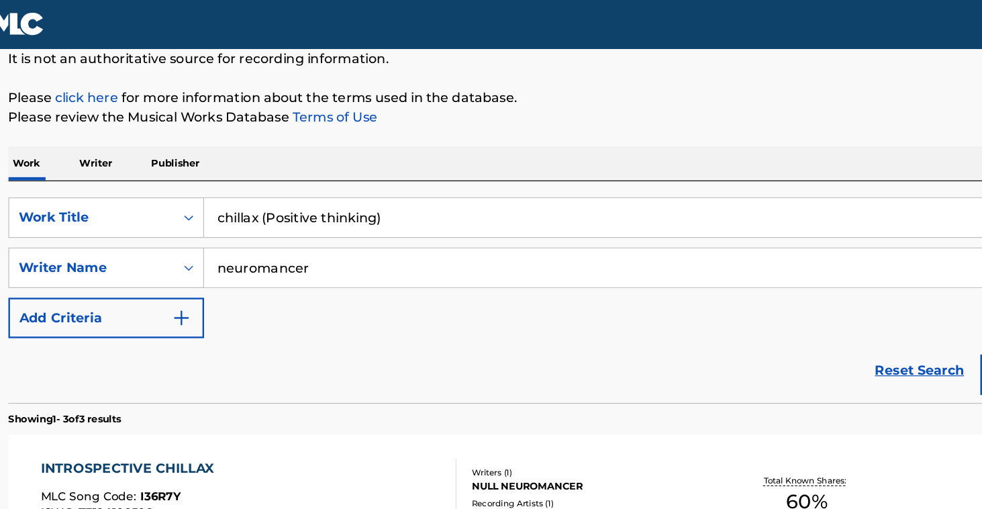
scroll to position [123, 0]
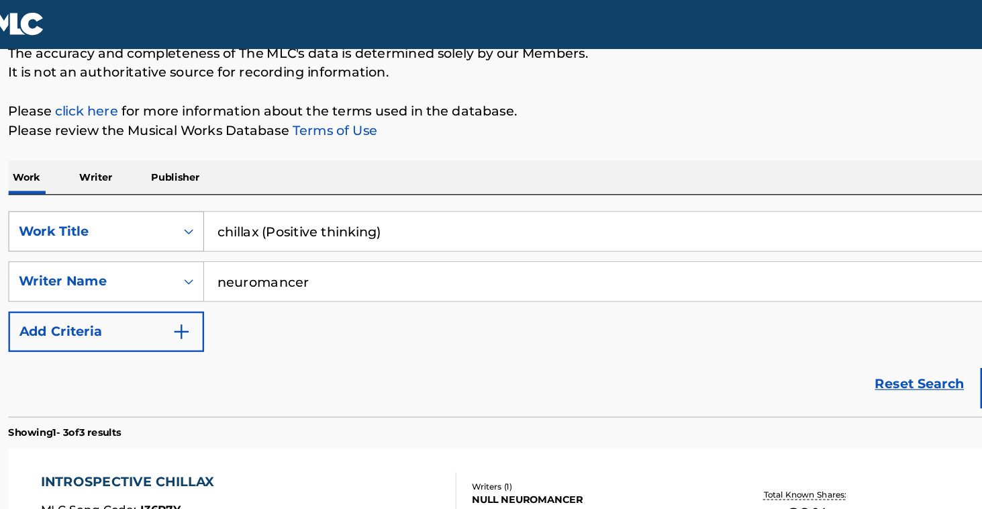
drag, startPoint x: 339, startPoint y: 190, endPoint x: 156, endPoint y: 191, distance: 182.5
click at [156, 191] on div "SearchWithCriteriaa2a193b1-6f6c-49f7-9652-d7013d480ce8 Work Title chillax (Posi…" at bounding box center [491, 192] width 907 height 34
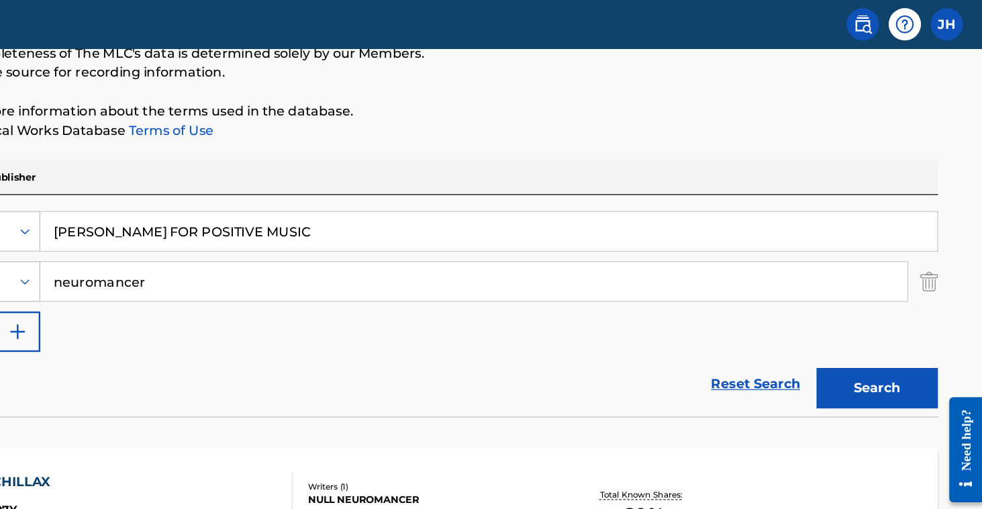
click at [930, 236] on img "Search Form" at bounding box center [937, 234] width 15 height 34
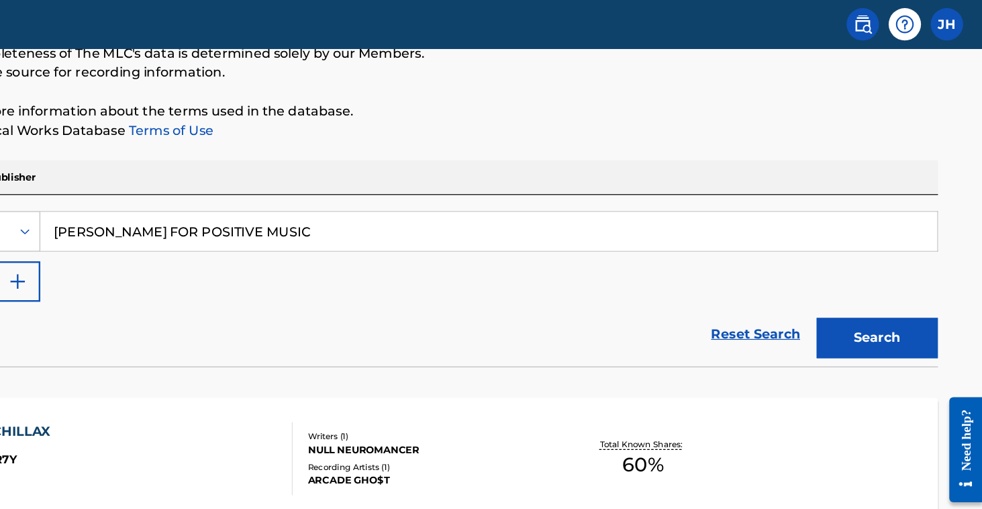
click at [844, 270] on button "Search" at bounding box center [894, 281] width 101 height 34
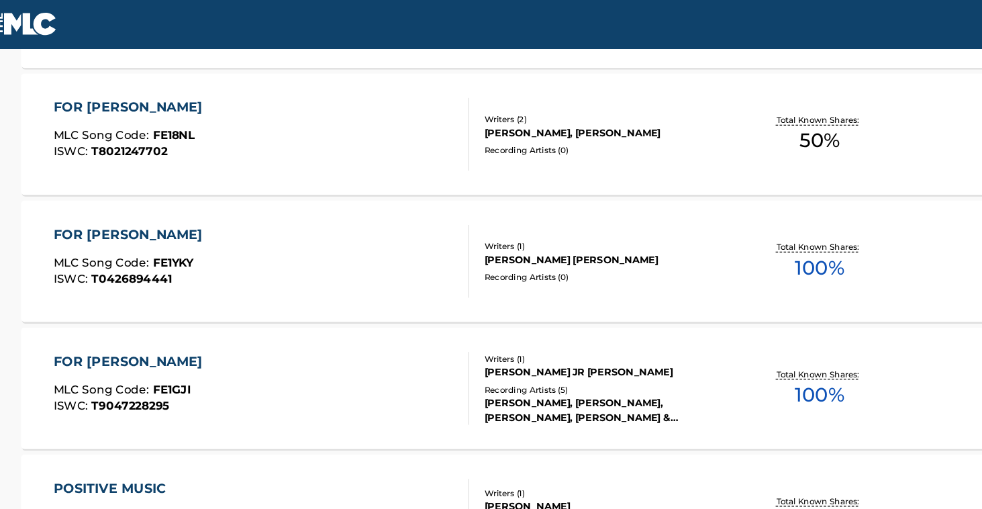
scroll to position [92, 0]
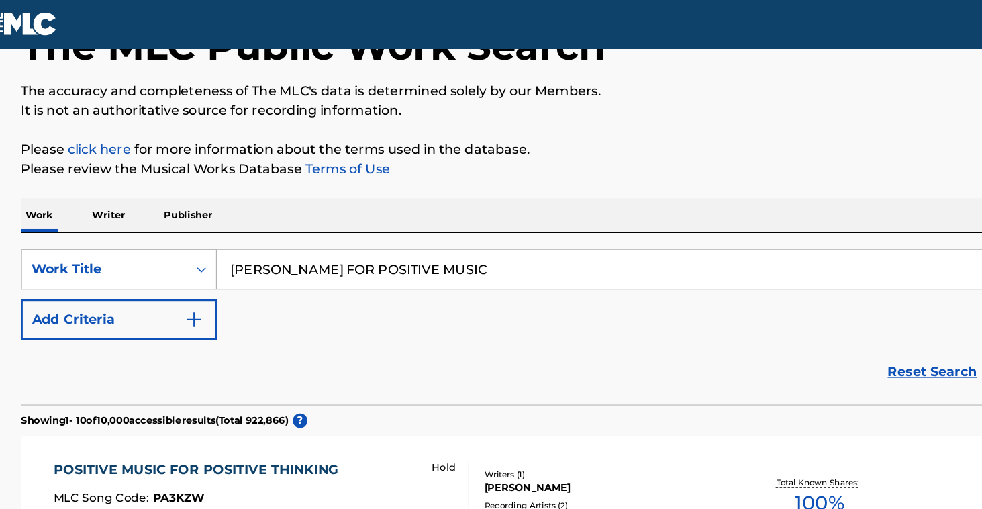
drag, startPoint x: 380, startPoint y: 230, endPoint x: 166, endPoint y: 218, distance: 214.4
click at [166, 218] on div "SearchWithCriteriaa2a193b1-6f6c-49f7-9652-d7013d480ce8 Work Title [PERSON_NAME]…" at bounding box center [491, 224] width 907 height 34
type input "COLLEGE (POSITIVE THINKING)"
click at [874, 311] on button "Search" at bounding box center [894, 312] width 101 height 34
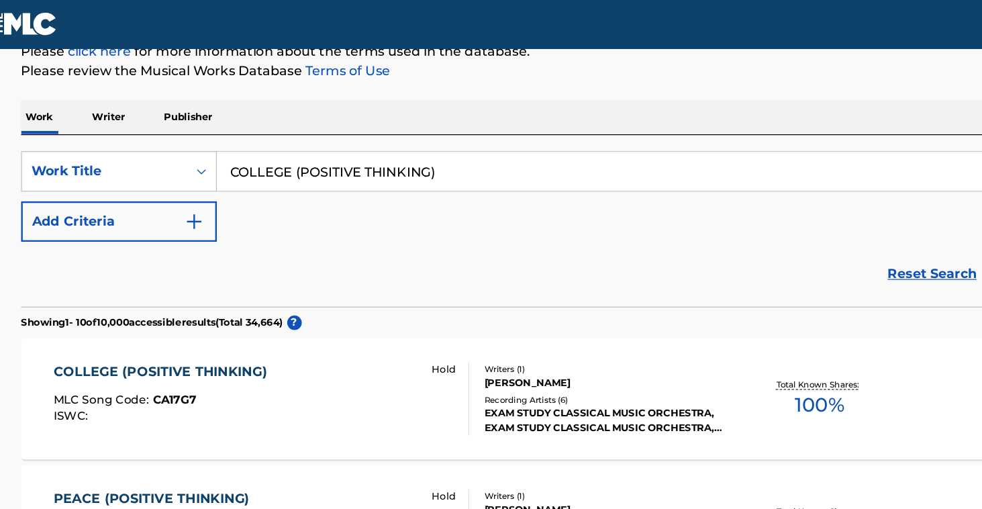
scroll to position [164, 0]
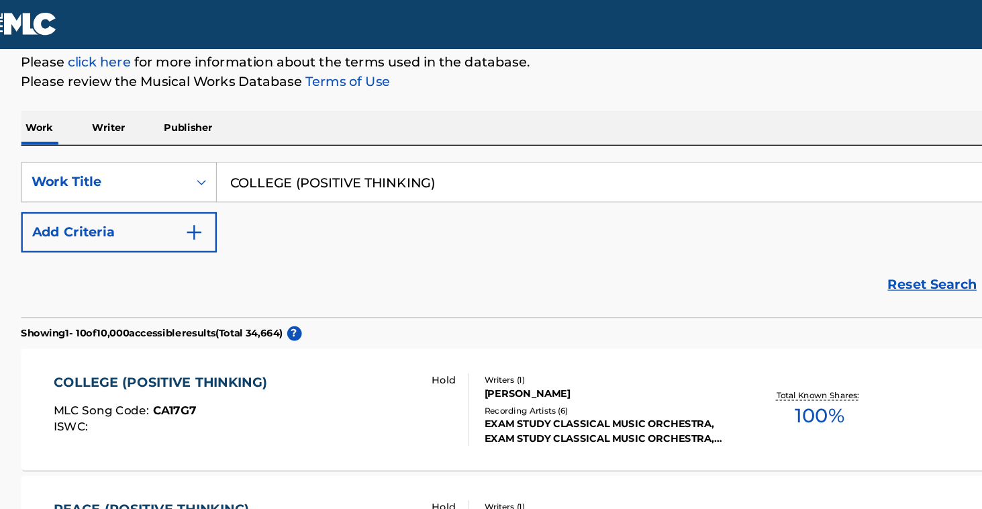
click at [173, 198] on img "Search Form" at bounding box center [181, 193] width 16 height 16
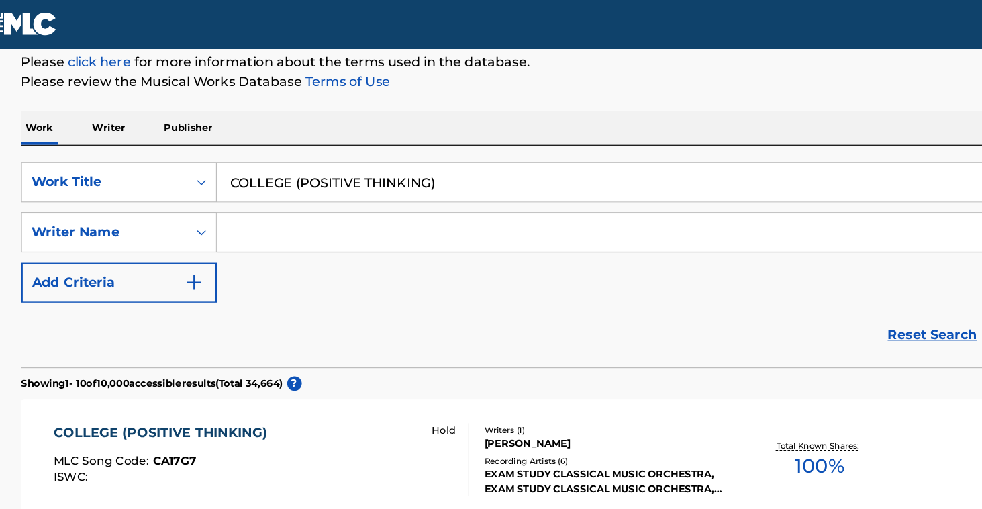
click at [216, 192] on input "Search Form" at bounding box center [559, 192] width 719 height 32
type input "[PERSON_NAME]"
click at [874, 280] on button "Search" at bounding box center [894, 281] width 101 height 34
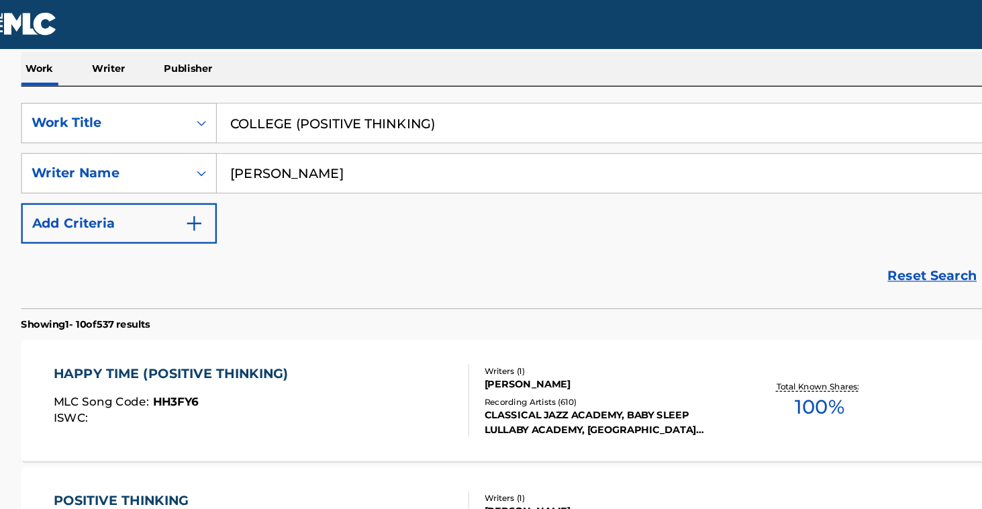
scroll to position [213, 0]
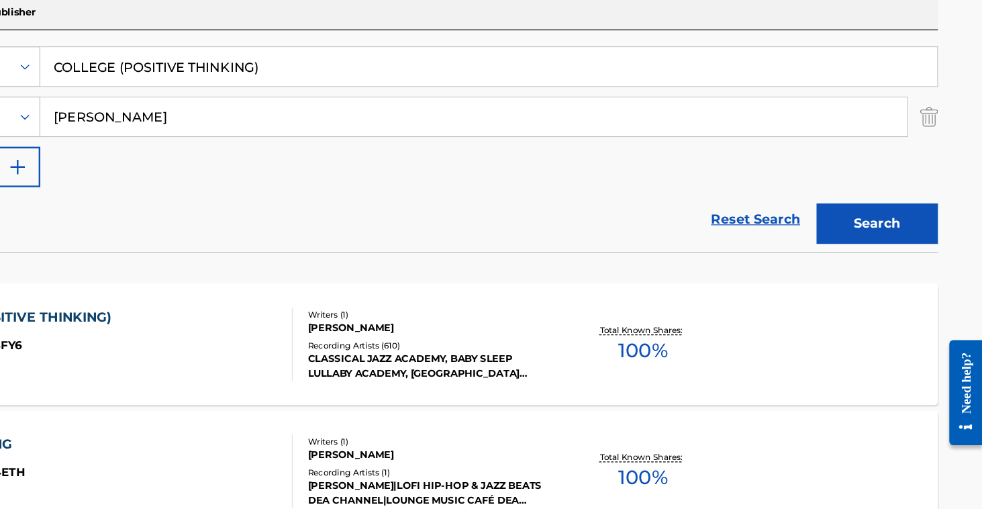
click at [930, 127] on img "Search Form" at bounding box center [937, 144] width 15 height 34
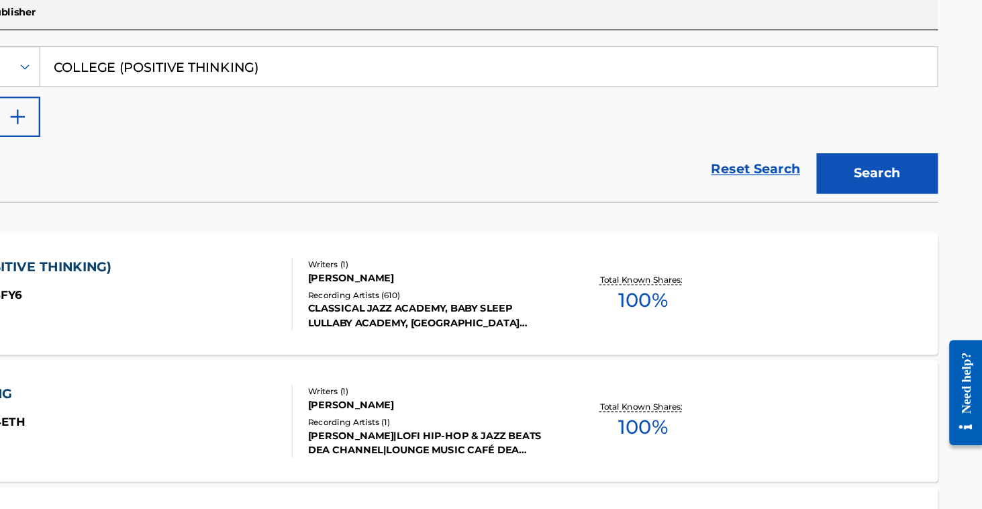
click at [844, 174] on button "Search" at bounding box center [894, 191] width 101 height 34
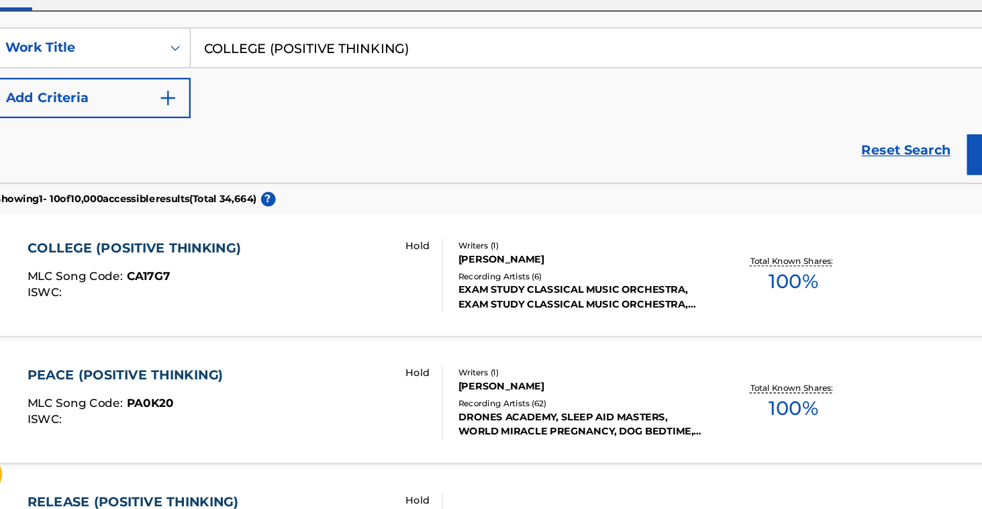
scroll to position [193, 0]
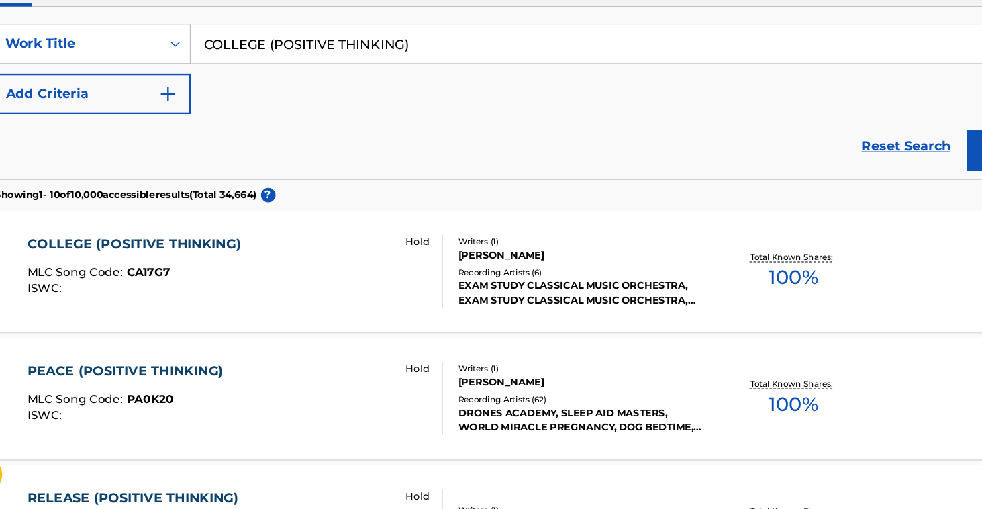
click at [148, 148] on button "Add Criteria" at bounding box center [119, 165] width 162 height 34
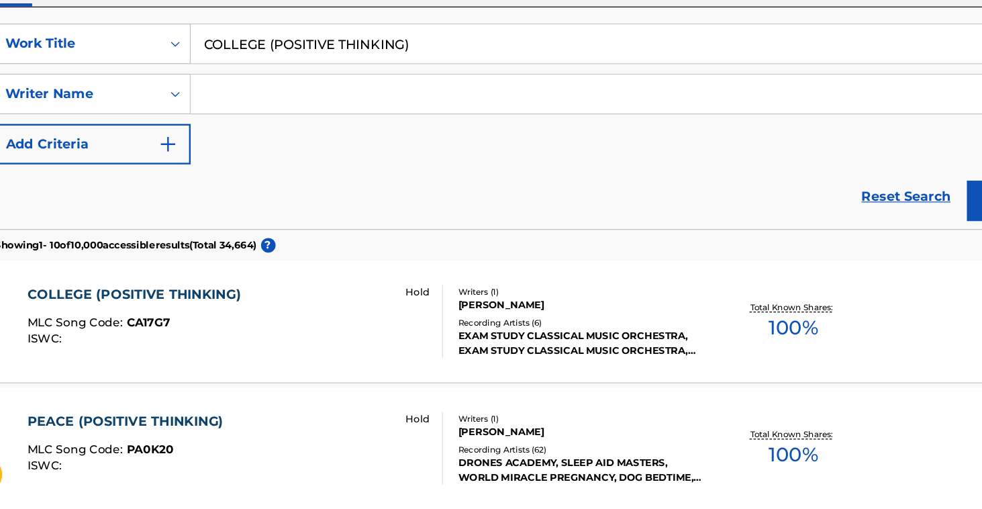
click at [201, 148] on input "Search Form" at bounding box center [559, 164] width 719 height 32
type input "Sacchetto"
click at [852, 236] on button "Search" at bounding box center [894, 253] width 101 height 34
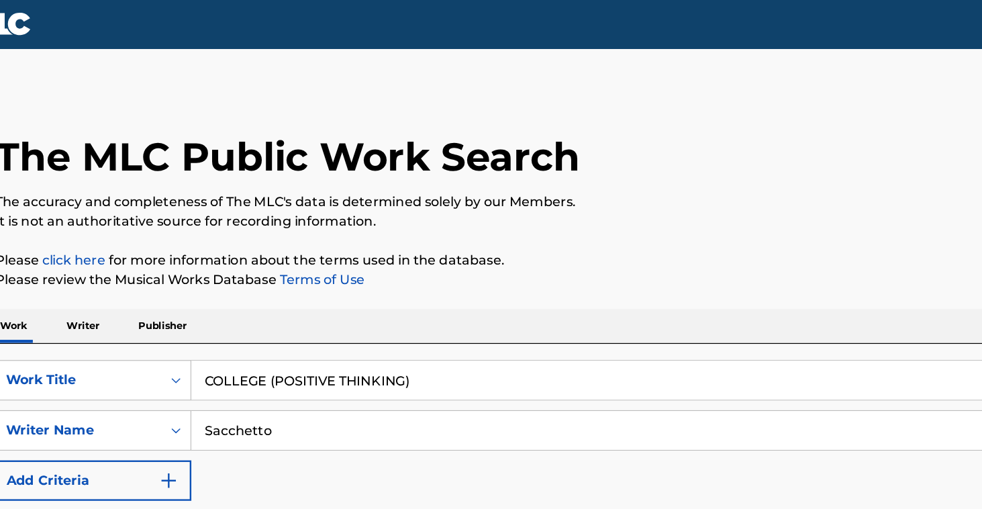
scroll to position [0, 0]
drag, startPoint x: 358, startPoint y: 314, endPoint x: 225, endPoint y: 320, distance: 133.0
click at [225, 320] on input "COLLEGE (POSITIVE THINKING)" at bounding box center [572, 315] width 744 height 32
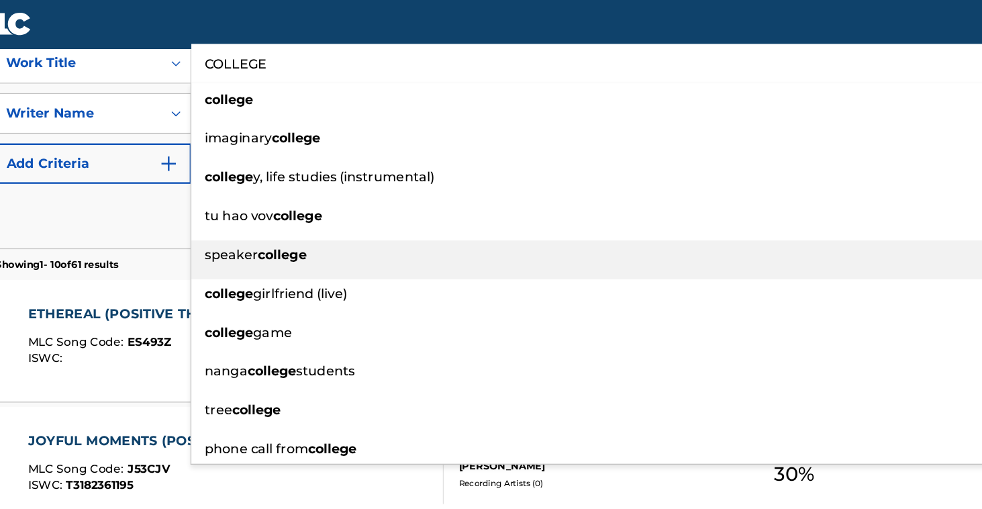
scroll to position [262, 0]
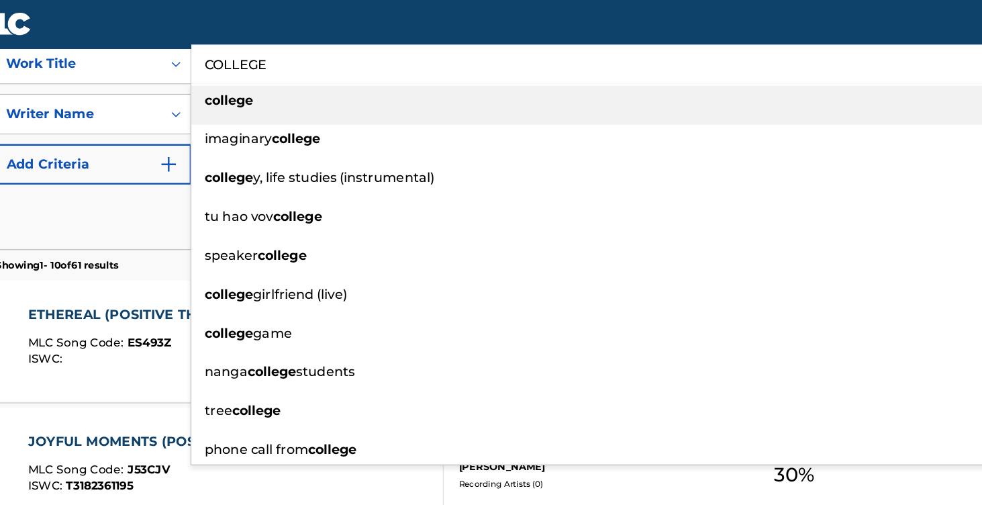
click at [206, 91] on div "college" at bounding box center [571, 83] width 743 height 24
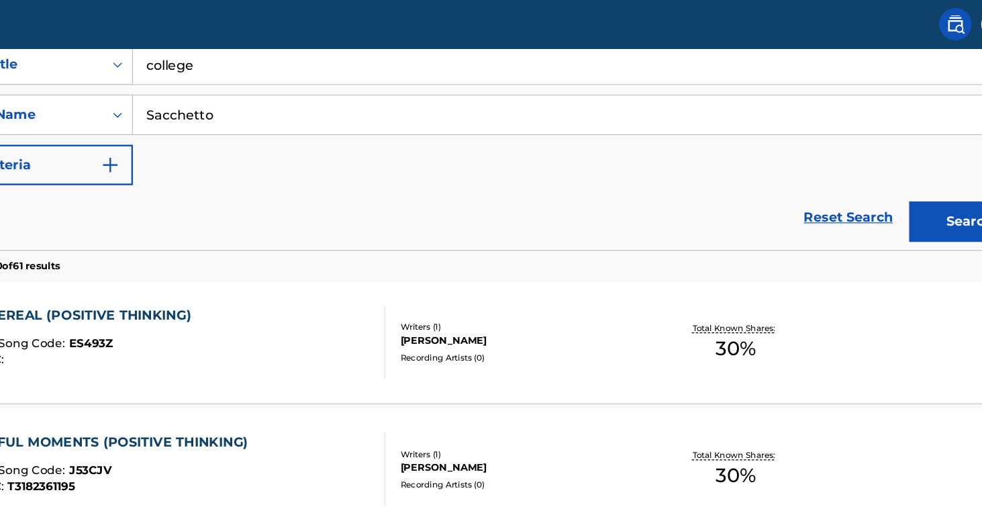
click at [844, 177] on button "Search" at bounding box center [894, 184] width 101 height 34
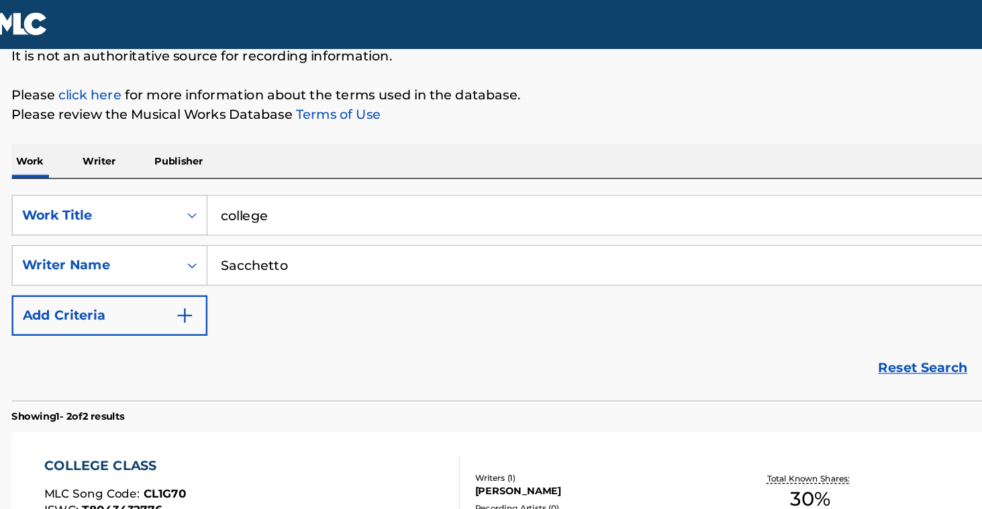
scroll to position [136, 0]
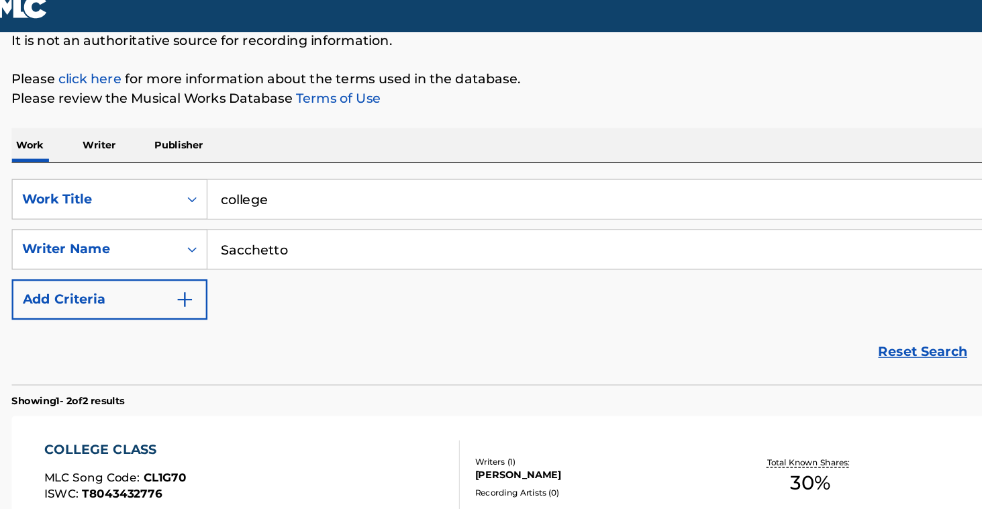
drag, startPoint x: 258, startPoint y: 215, endPoint x: 250, endPoint y: 173, distance: 43.0
click at [250, 173] on div "SearchWithCriteriaa2a193b1-6f6c-49f7-9652-d7013d480ce8 Work Title college Searc…" at bounding box center [491, 220] width 907 height 117
click at [250, 170] on input "college" at bounding box center [572, 179] width 744 height 32
type input "college (POSITIVE THINKING)"
drag, startPoint x: 245, startPoint y: 207, endPoint x: 178, endPoint y: 205, distance: 66.5
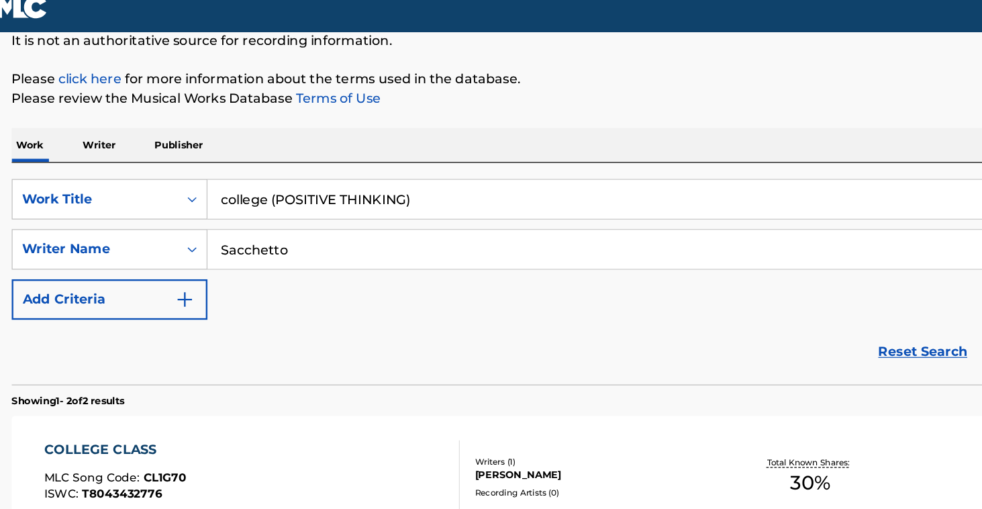
click at [200, 205] on input "Sacchetto" at bounding box center [559, 221] width 719 height 32
type input "[PERSON_NAME]"
click at [866, 295] on button "Search" at bounding box center [894, 310] width 101 height 34
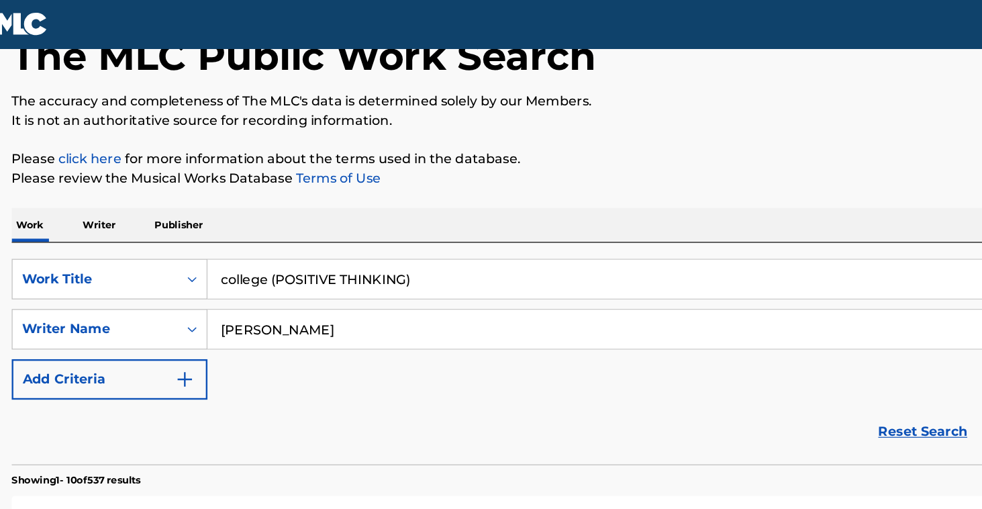
scroll to position [83, 0]
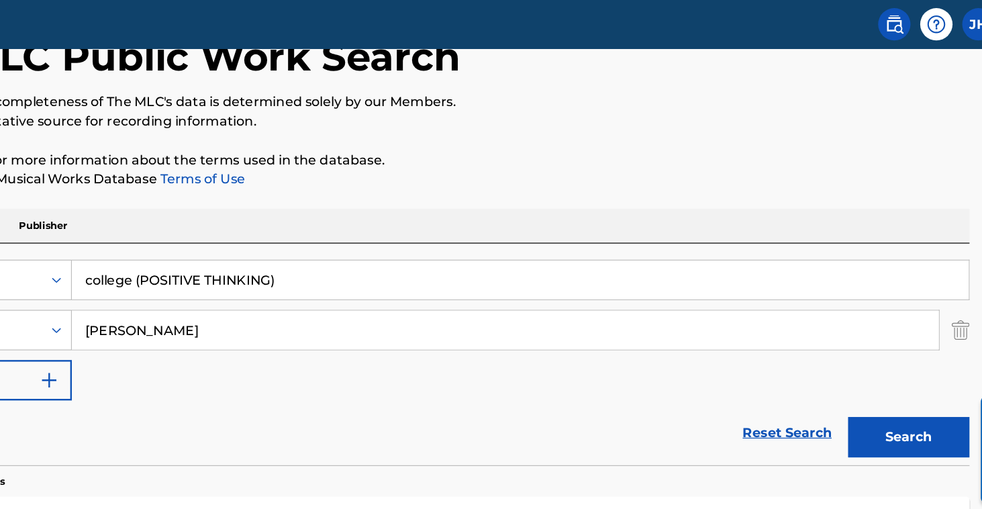
click at [930, 273] on img "Search Form" at bounding box center [937, 274] width 15 height 34
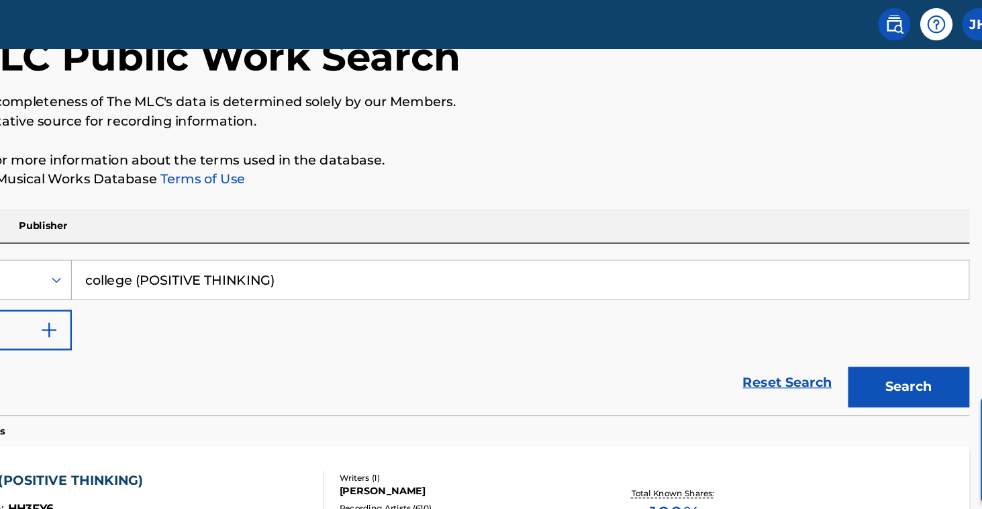
drag, startPoint x: 252, startPoint y: 234, endPoint x: 57, endPoint y: 229, distance: 195.3
click at [57, 229] on div "SearchWithCriteriaa2a193b1-6f6c-49f7-9652-d7013d480ce8 Work Title college (POSI…" at bounding box center [491, 232] width 907 height 34
type input "CREATIVE POSTIVE THINKING"
click at [844, 320] on button "Search" at bounding box center [894, 321] width 101 height 34
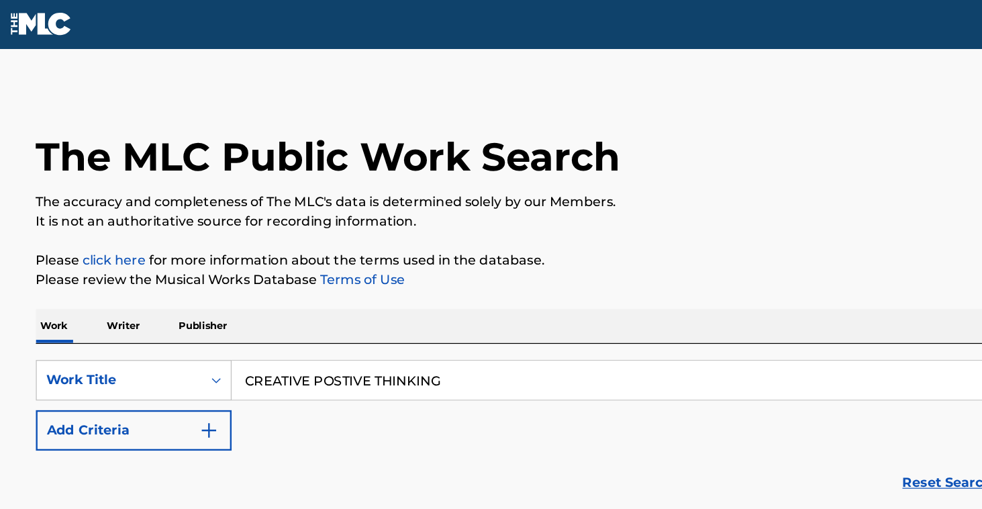
scroll to position [0, 0]
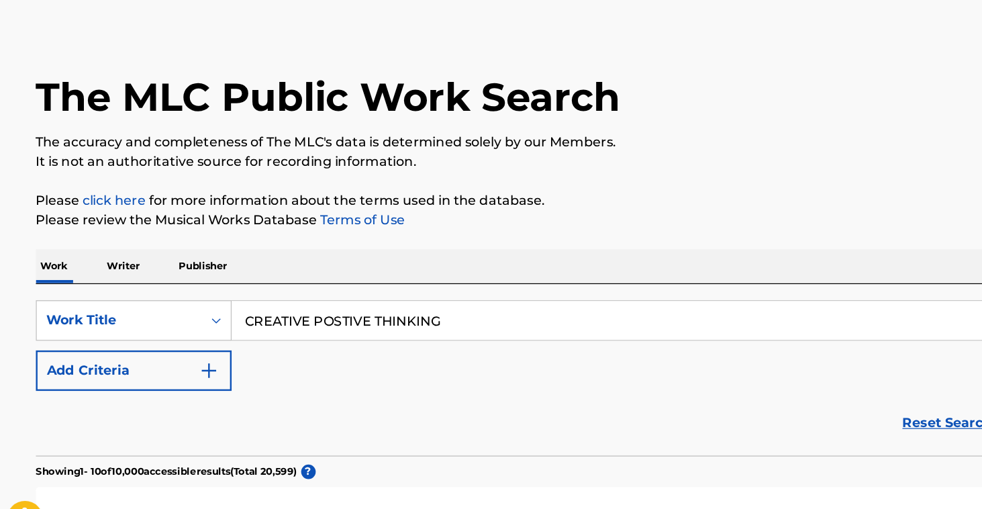
click at [173, 349] on img "Search Form" at bounding box center [181, 357] width 16 height 16
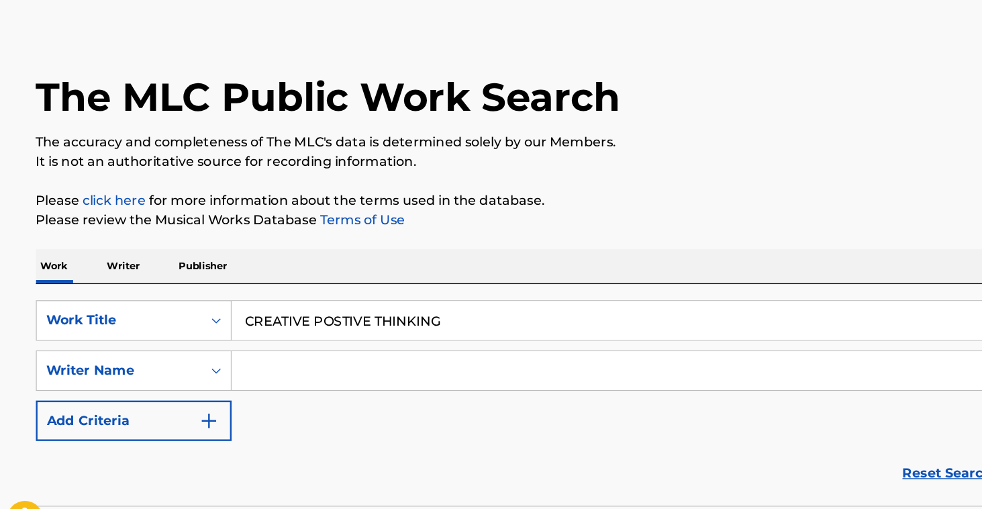
click at [222, 341] on input "Search Form" at bounding box center [559, 357] width 719 height 32
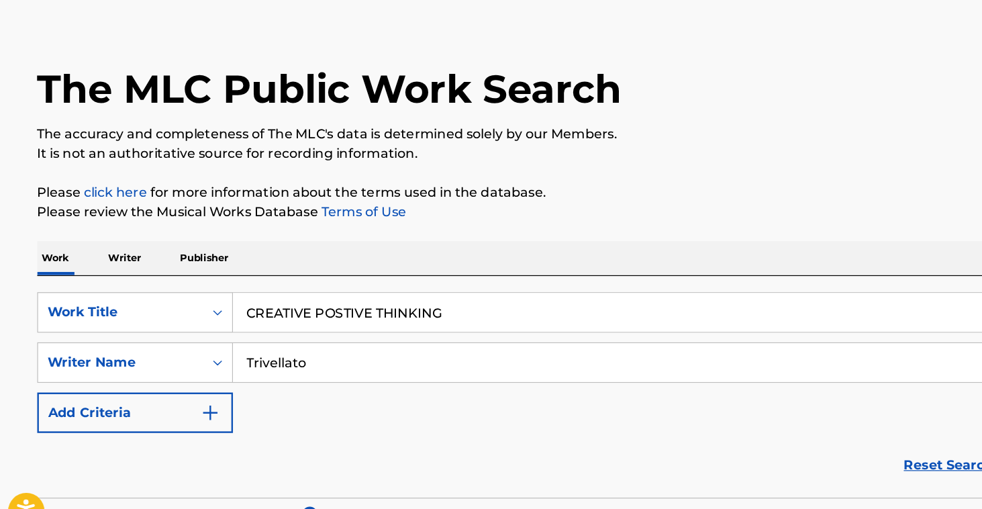
type input "Trivellato"
click at [887, 429] on button "Search" at bounding box center [894, 446] width 101 height 34
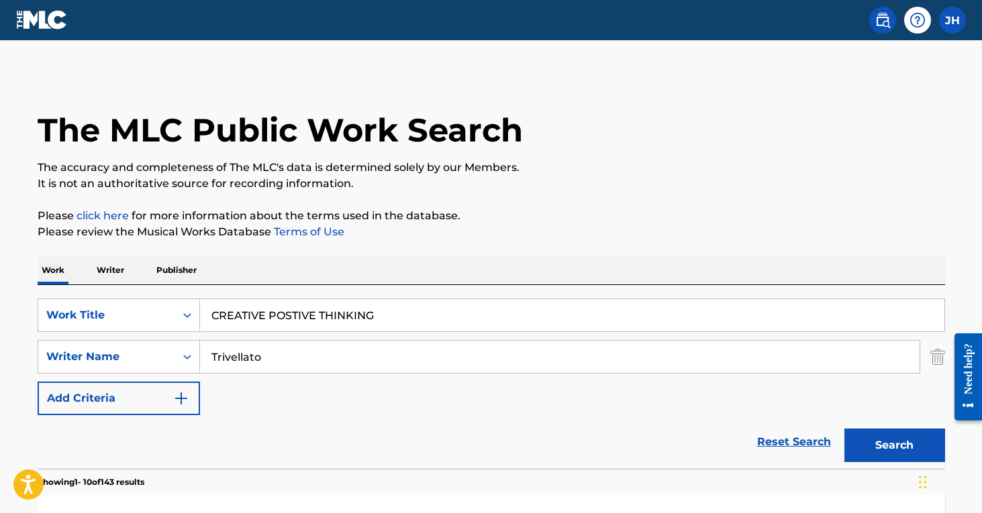
click at [937, 350] on img "Search Form" at bounding box center [937, 357] width 15 height 34
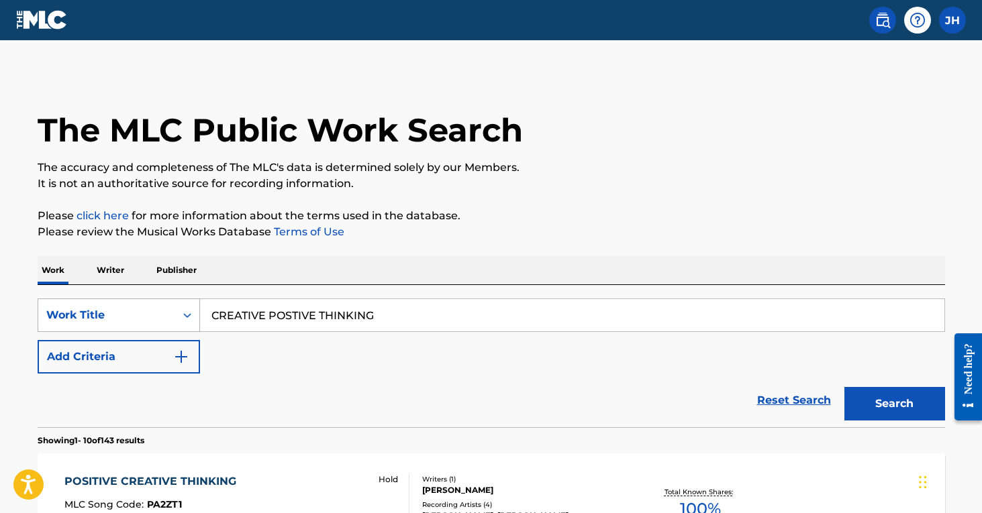
drag, startPoint x: 443, startPoint y: 307, endPoint x: 168, endPoint y: 328, distance: 275.9
click at [168, 328] on div "SearchWithCriteriaa2a193b1-6f6c-49f7-9652-d7013d480ce8 Work Title CREATIVE POST…" at bounding box center [491, 316] width 907 height 34
type input "Crystal Music, Positive thinking"
click at [894, 404] on button "Search" at bounding box center [894, 404] width 101 height 34
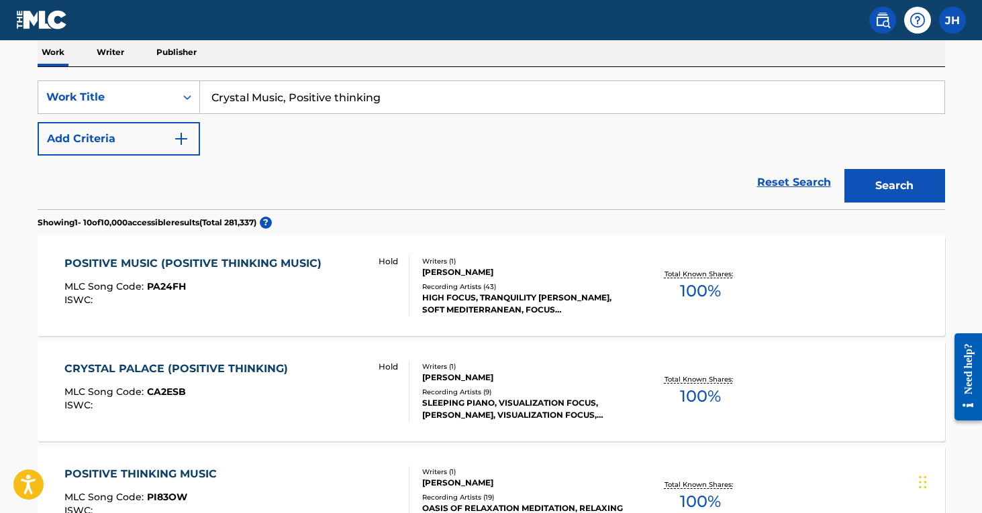
scroll to position [206, 0]
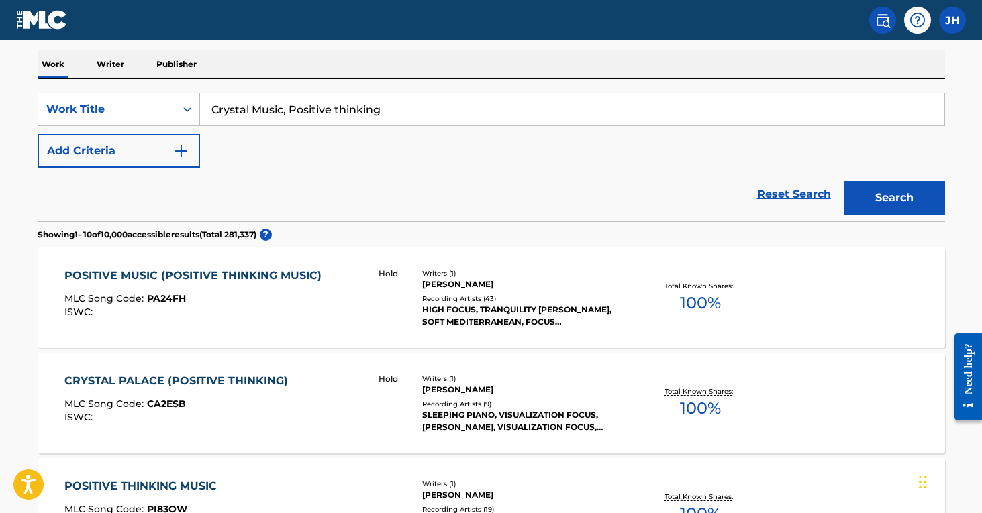
click at [179, 153] on img "Search Form" at bounding box center [181, 151] width 16 height 16
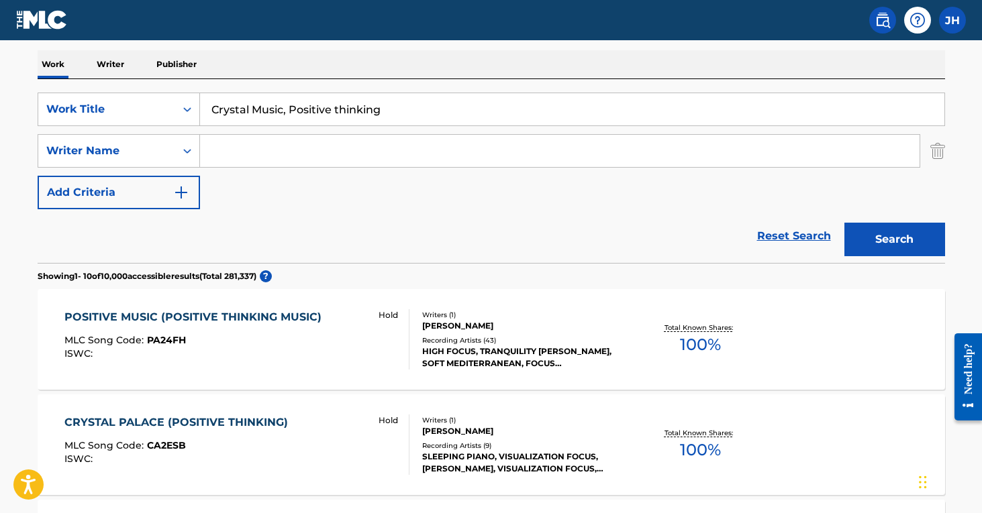
click at [232, 152] on input "Search Form" at bounding box center [559, 151] width 719 height 32
click at [894, 240] on button "Search" at bounding box center [894, 240] width 101 height 34
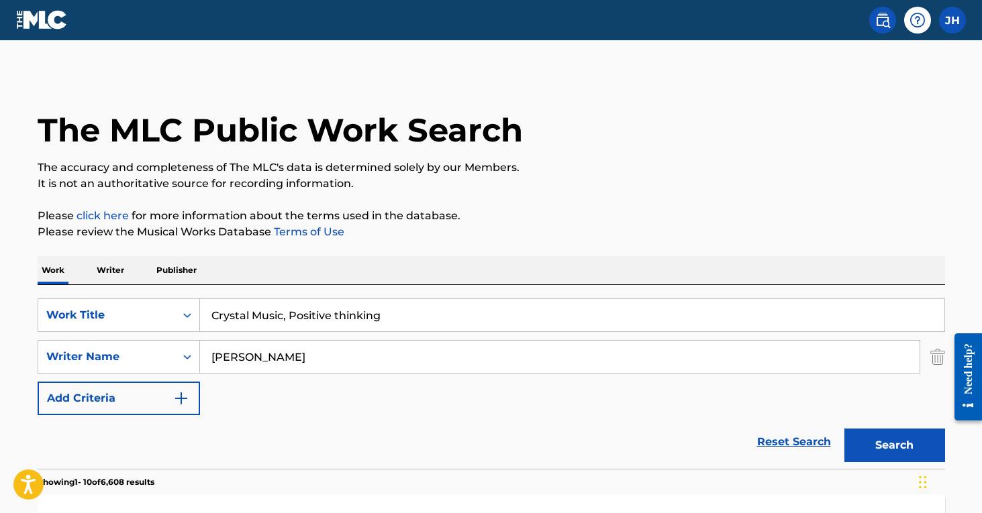
scroll to position [0, 0]
type input "[PERSON_NAME]"
click at [937, 358] on img "Search Form" at bounding box center [937, 357] width 15 height 34
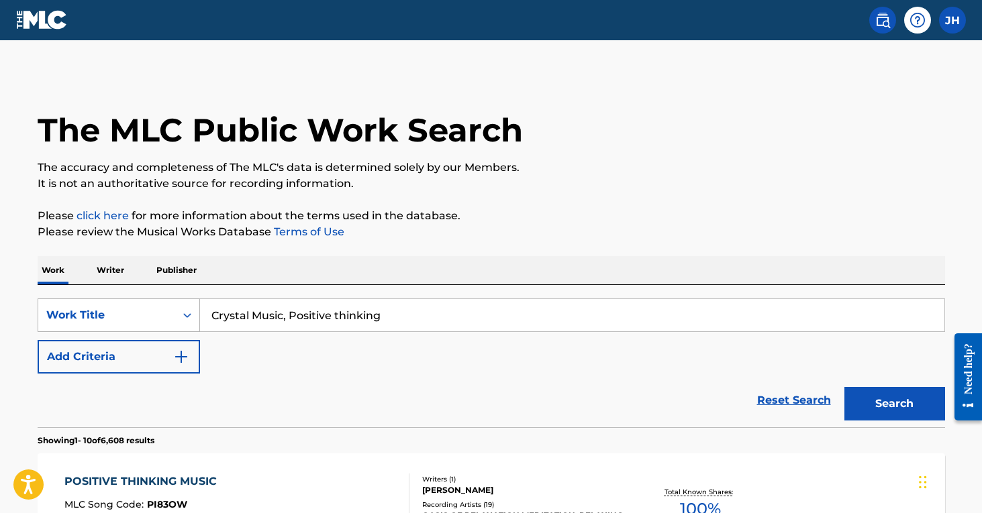
drag, startPoint x: 393, startPoint y: 311, endPoint x: 140, endPoint y: 313, distance: 252.3
click at [140, 313] on div "SearchWithCriteriaa2a193b1-6f6c-49f7-9652-d7013d480ce8 Work Title Crystal Music…" at bounding box center [491, 316] width 907 height 34
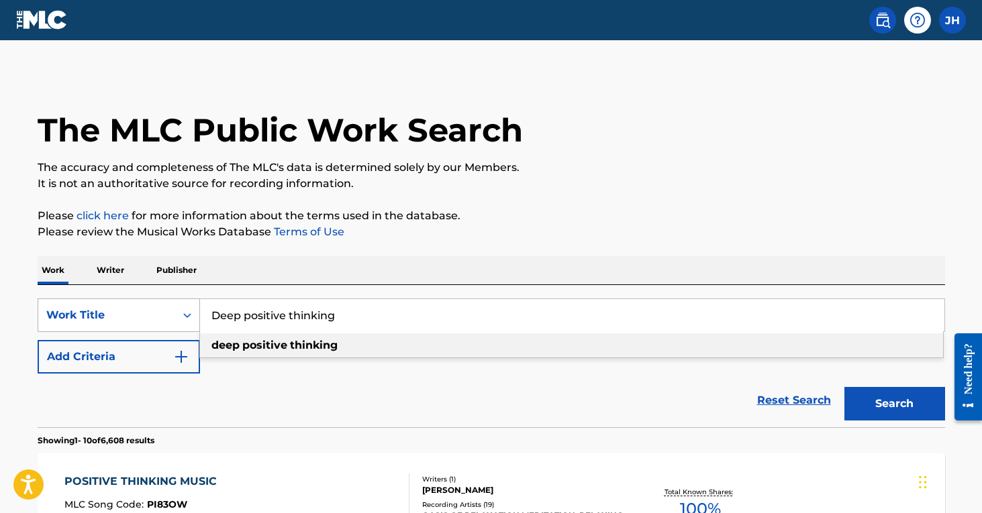
type input "deep positive thinking"
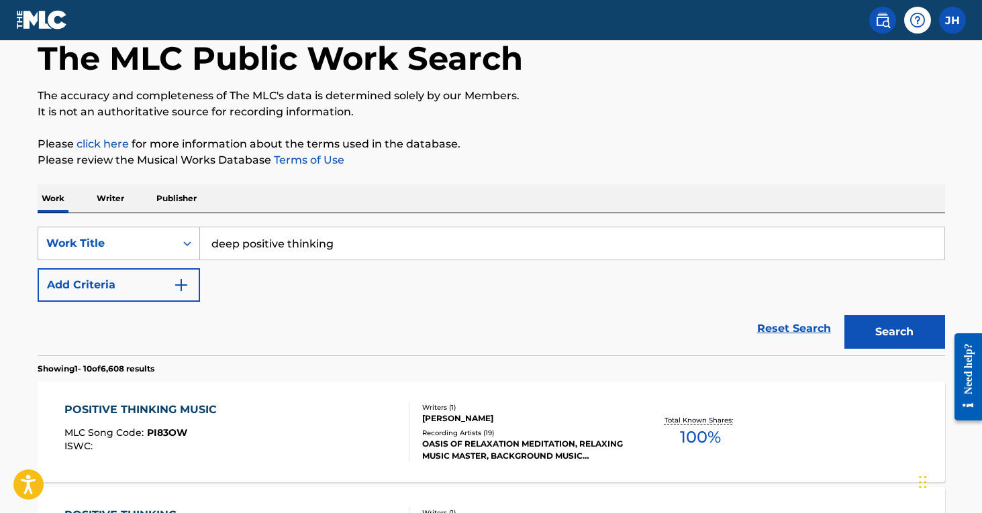
scroll to position [74, 0]
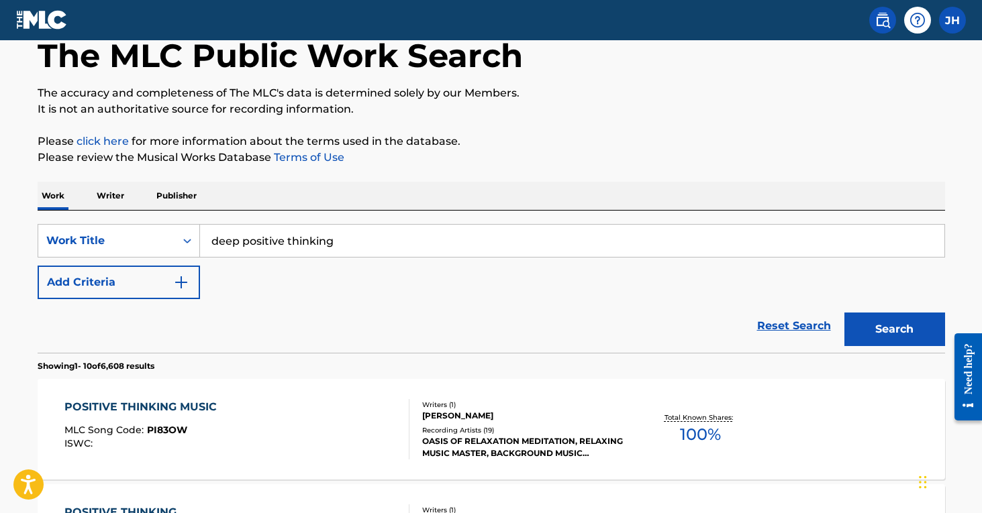
click at [872, 326] on button "Search" at bounding box center [894, 330] width 101 height 34
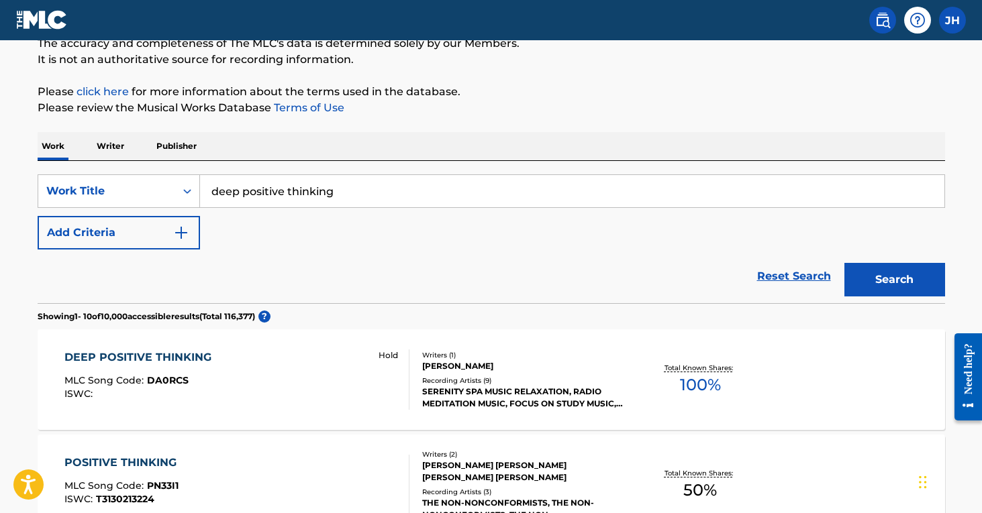
scroll to position [127, 0]
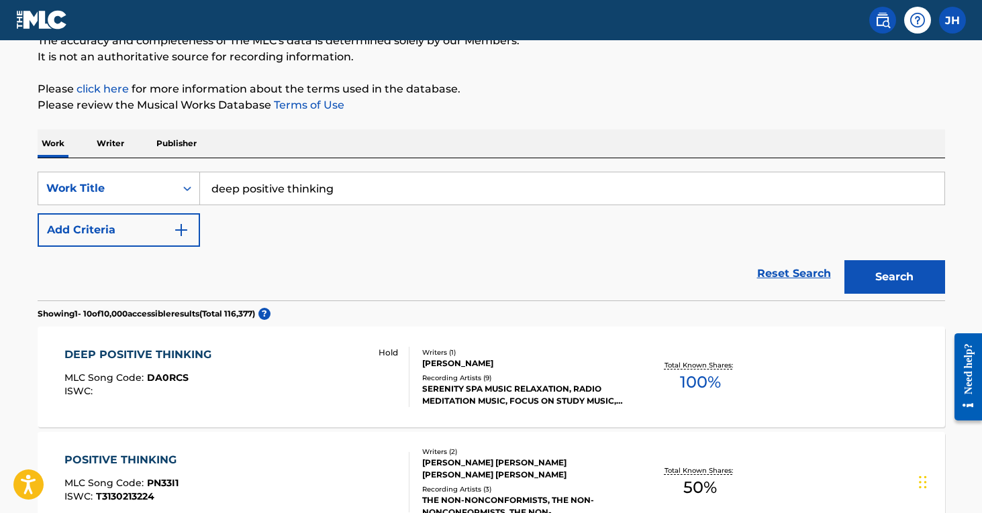
click at [185, 229] on img "Search Form" at bounding box center [181, 230] width 16 height 16
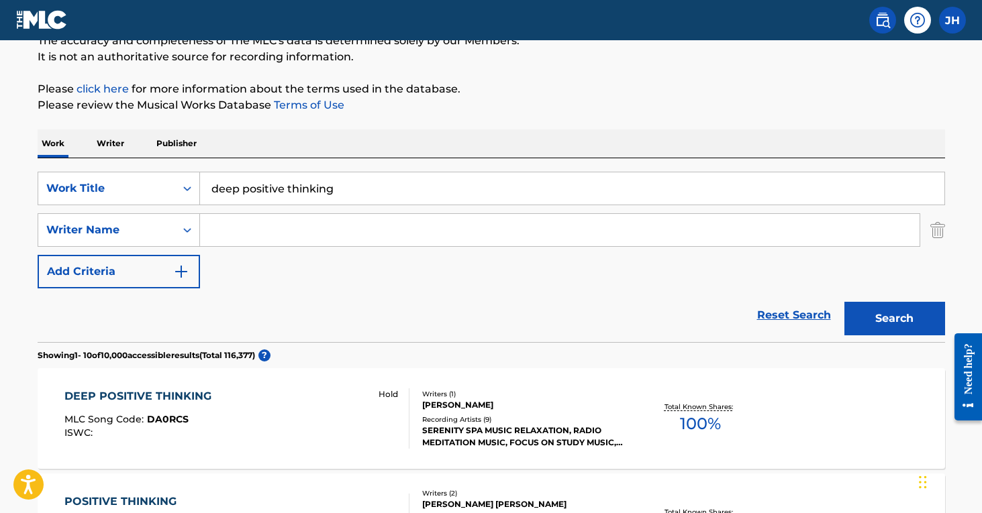
click at [250, 231] on input "Search Form" at bounding box center [559, 230] width 719 height 32
type input "roman"
click at [894, 319] on button "Search" at bounding box center [894, 319] width 101 height 34
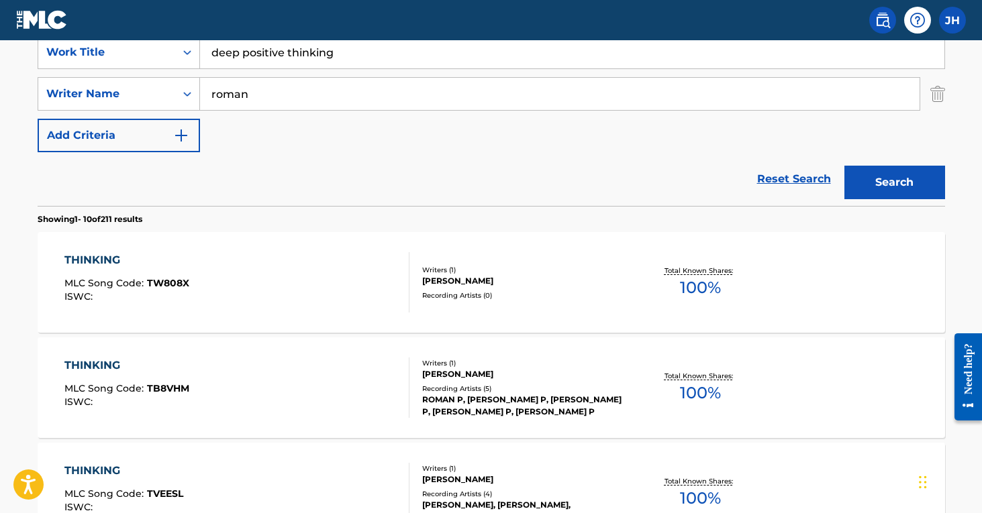
scroll to position [179, 0]
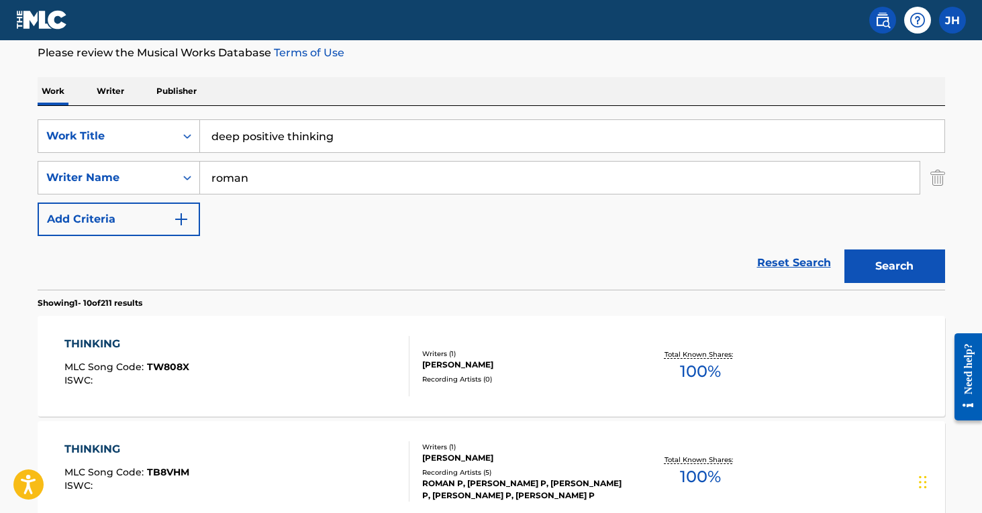
click at [935, 176] on img "Search Form" at bounding box center [937, 178] width 15 height 34
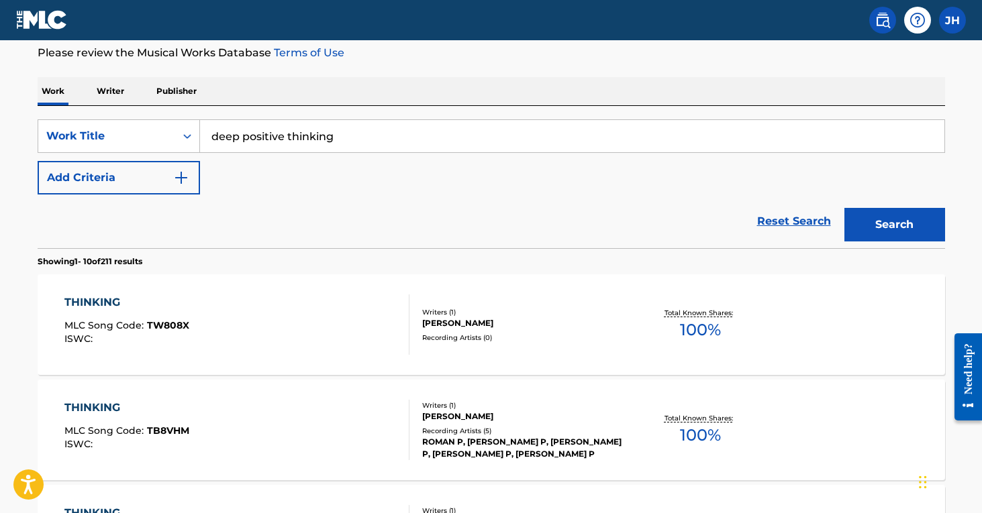
click at [900, 230] on button "Search" at bounding box center [894, 225] width 101 height 34
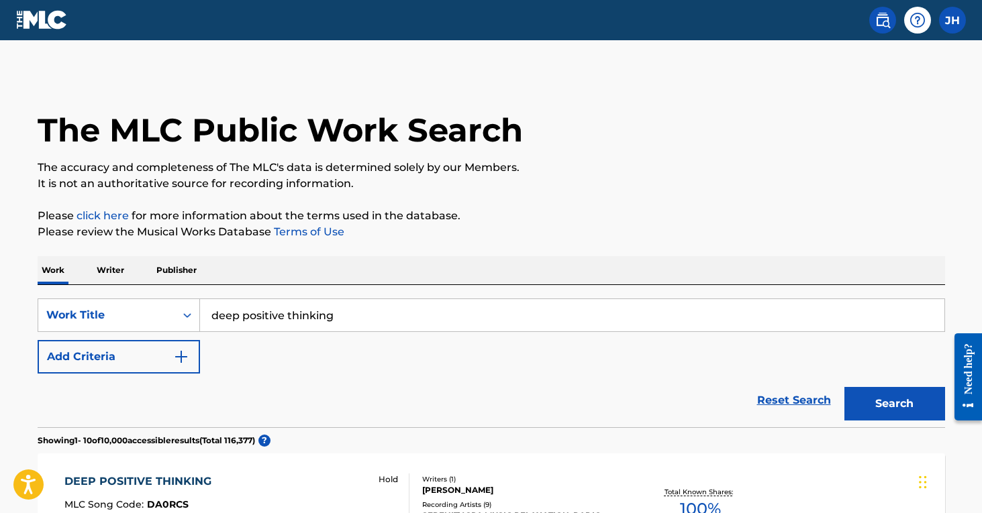
scroll to position [0, 0]
click at [182, 352] on img "Search Form" at bounding box center [181, 357] width 16 height 16
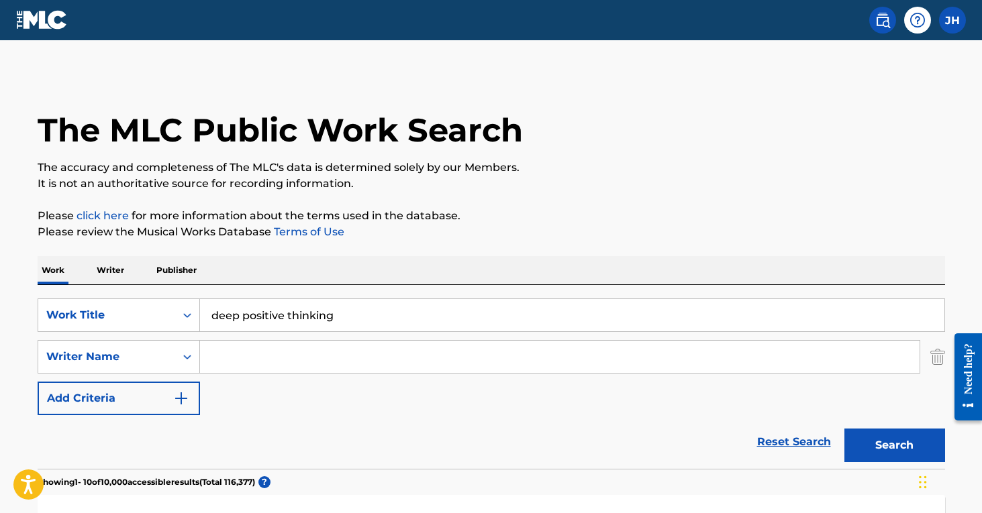
click at [238, 352] on input "Search Form" at bounding box center [559, 357] width 719 height 32
click at [894, 446] on button "Search" at bounding box center [894, 446] width 101 height 34
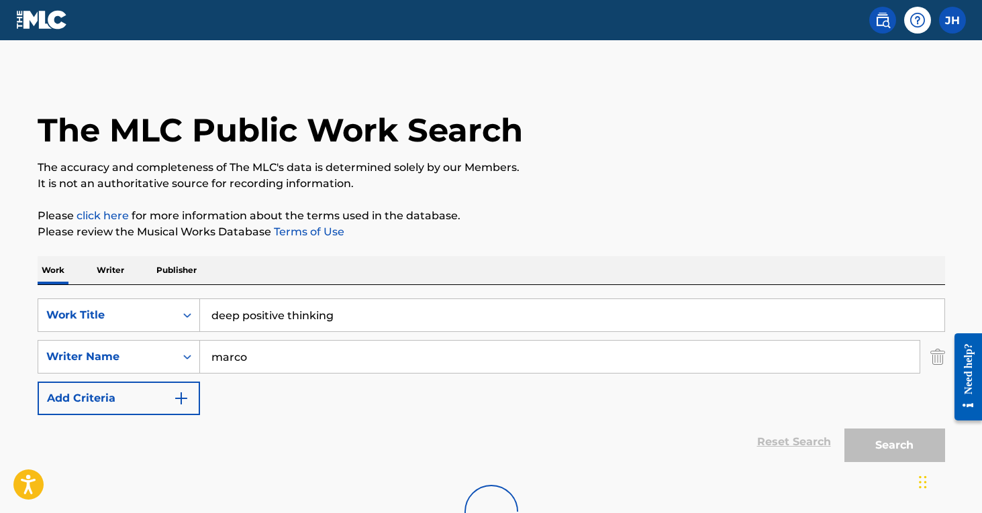
type input "[PERSON_NAME]"
